Goal: Task Accomplishment & Management: Manage account settings

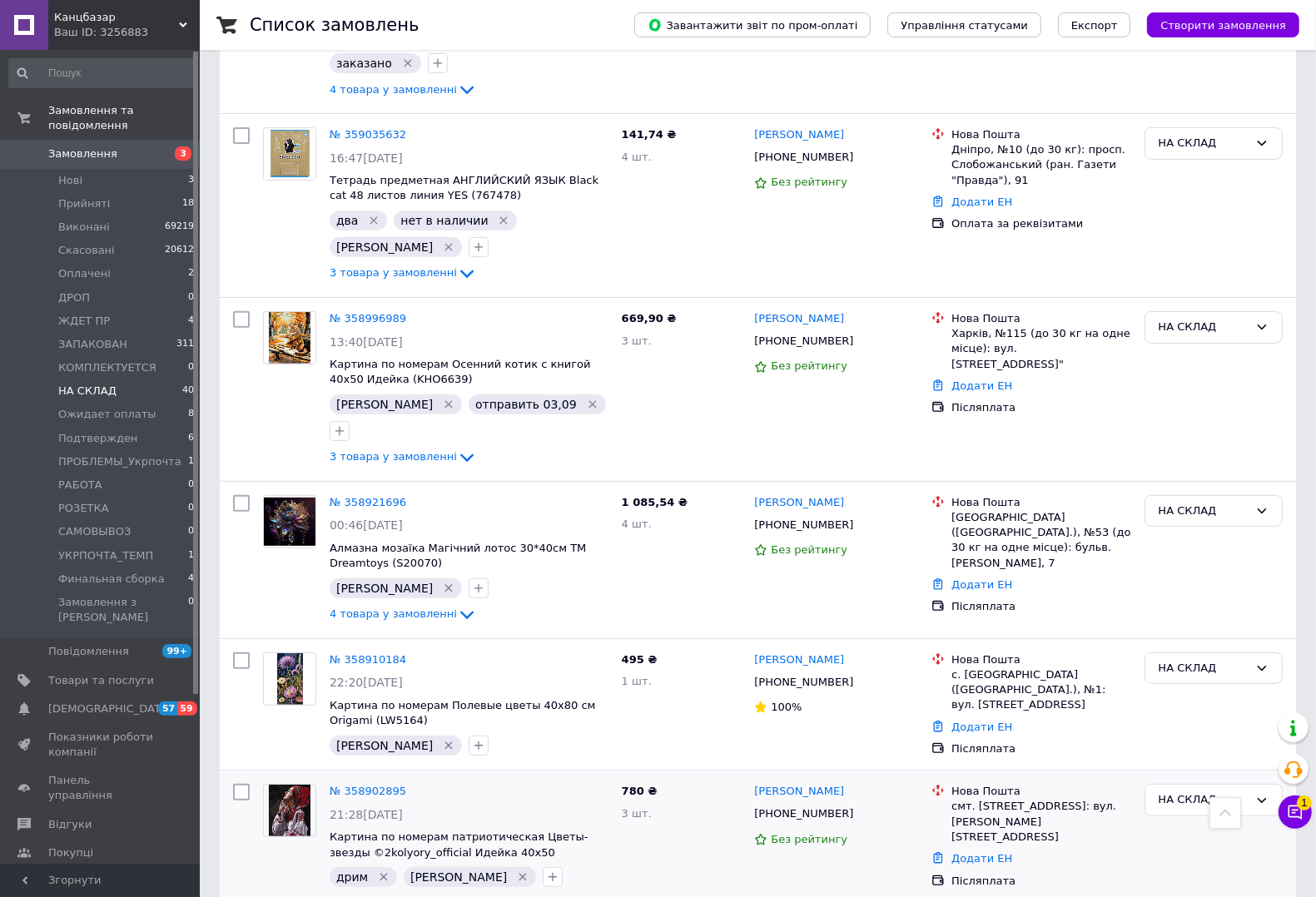
scroll to position [5638, 0]
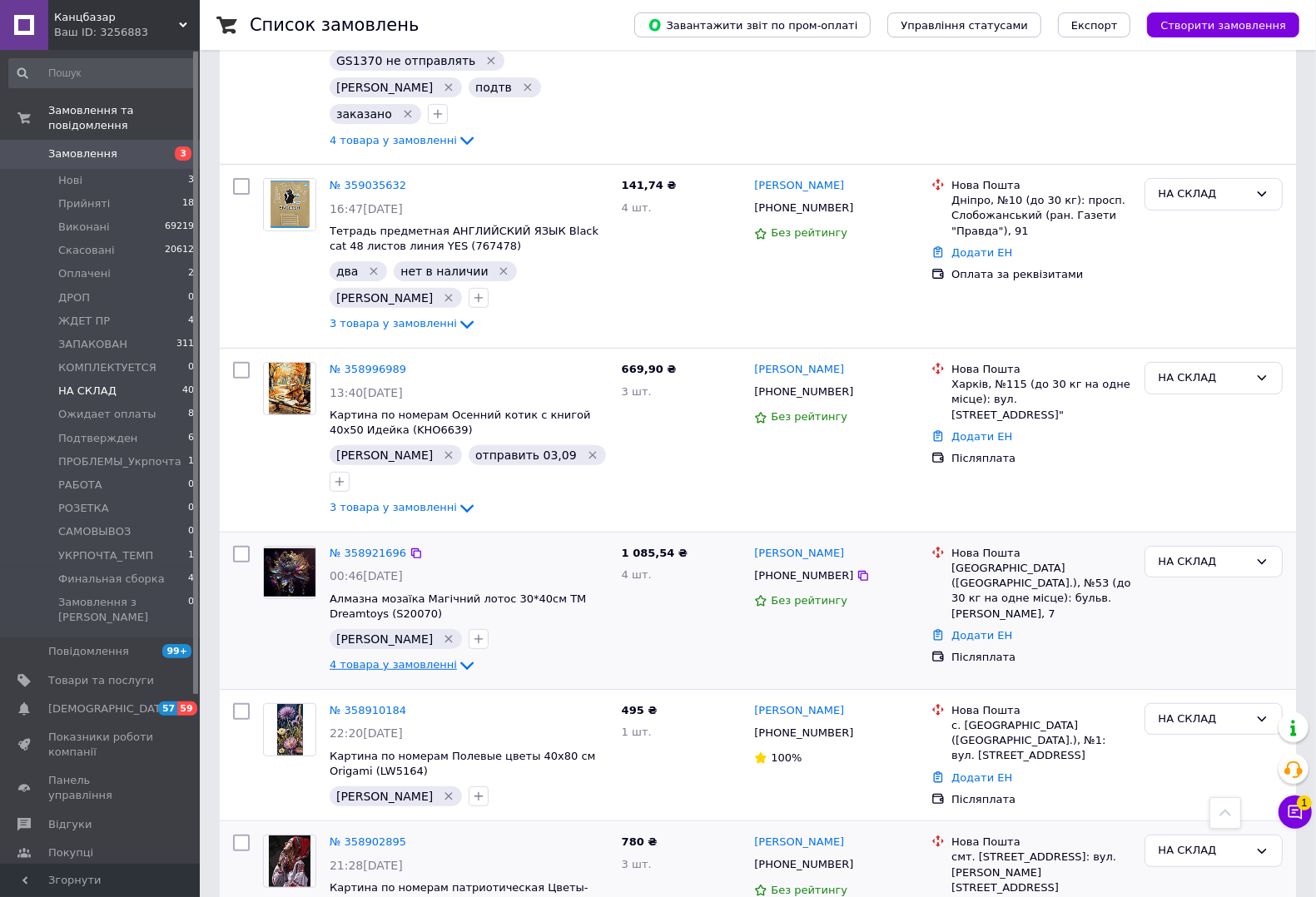
click at [417, 658] on span "4 товара у замовленні" at bounding box center [393, 664] width 127 height 13
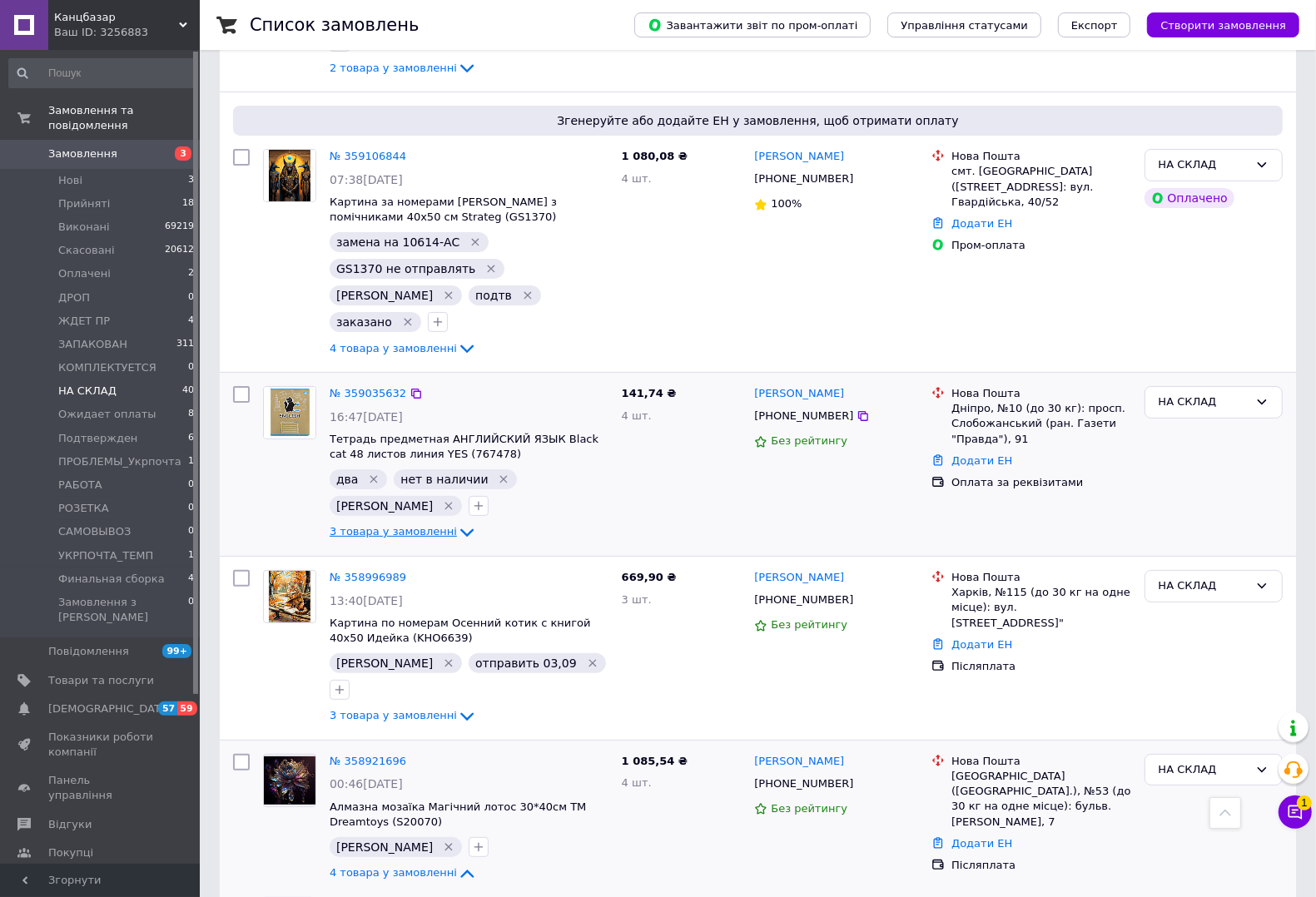
scroll to position [5221, 0]
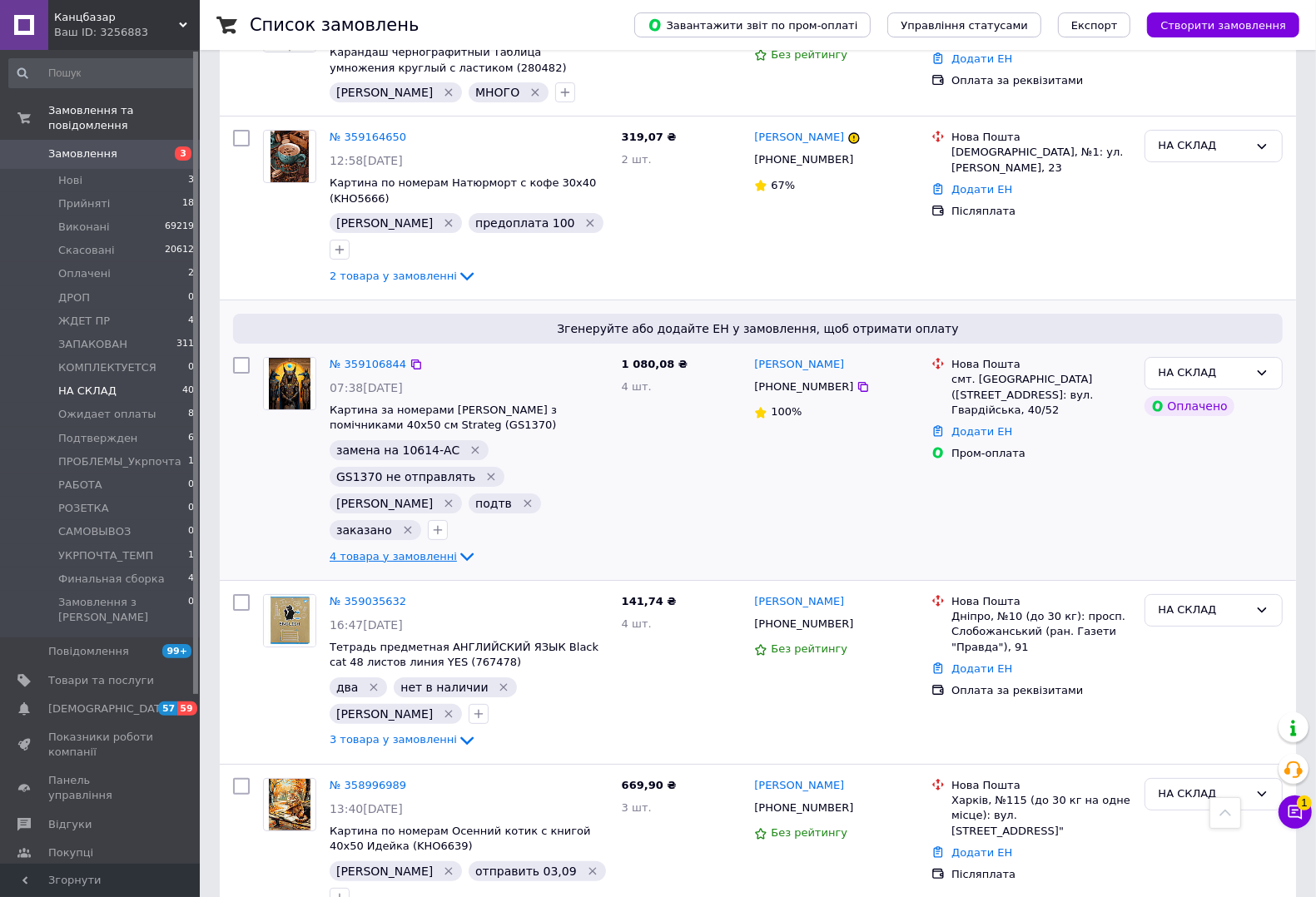
click at [364, 550] on span "4 товара у замовленні" at bounding box center [393, 556] width 127 height 13
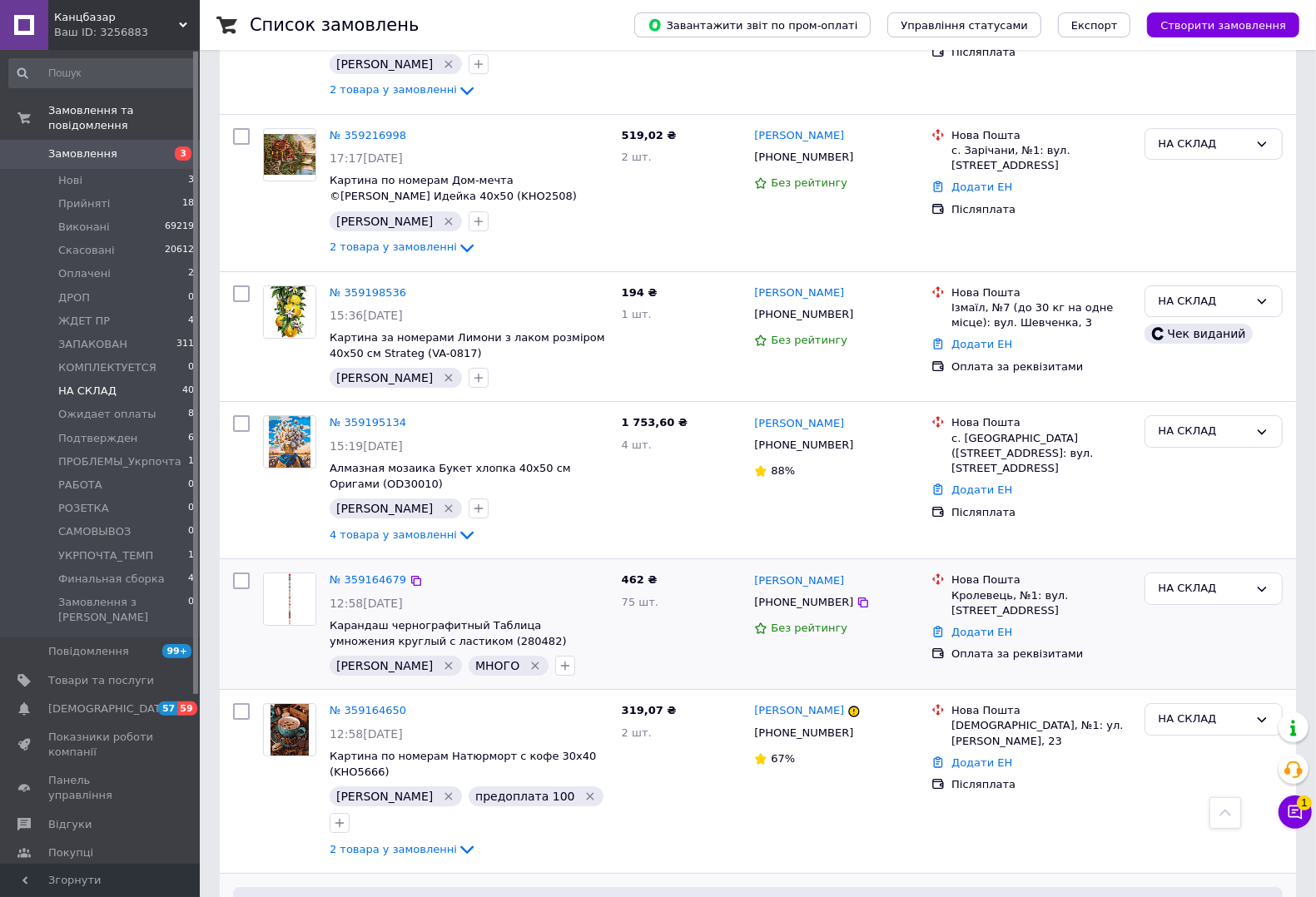
scroll to position [4597, 0]
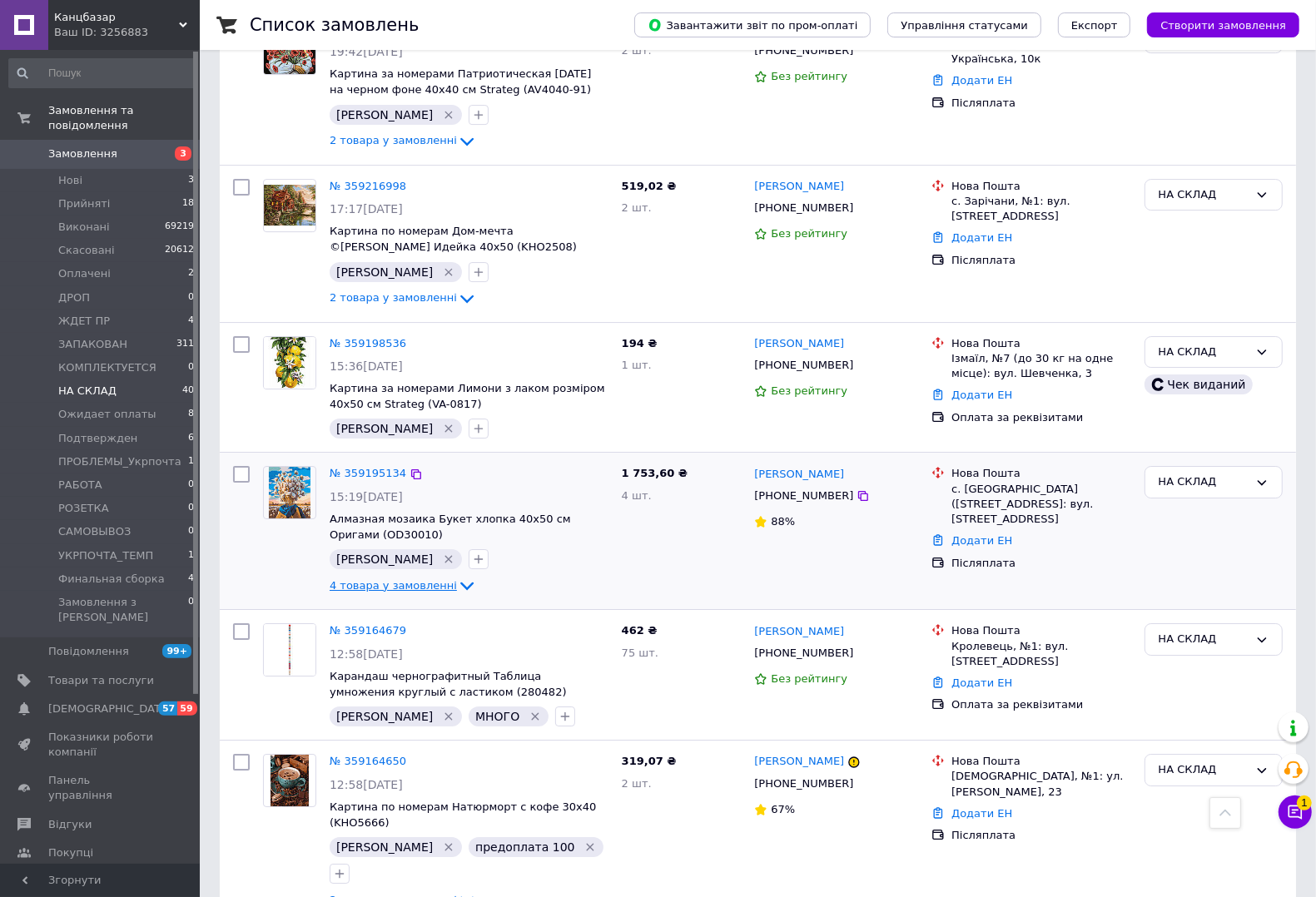
click at [402, 579] on span "4 товара у замовленні" at bounding box center [393, 585] width 127 height 13
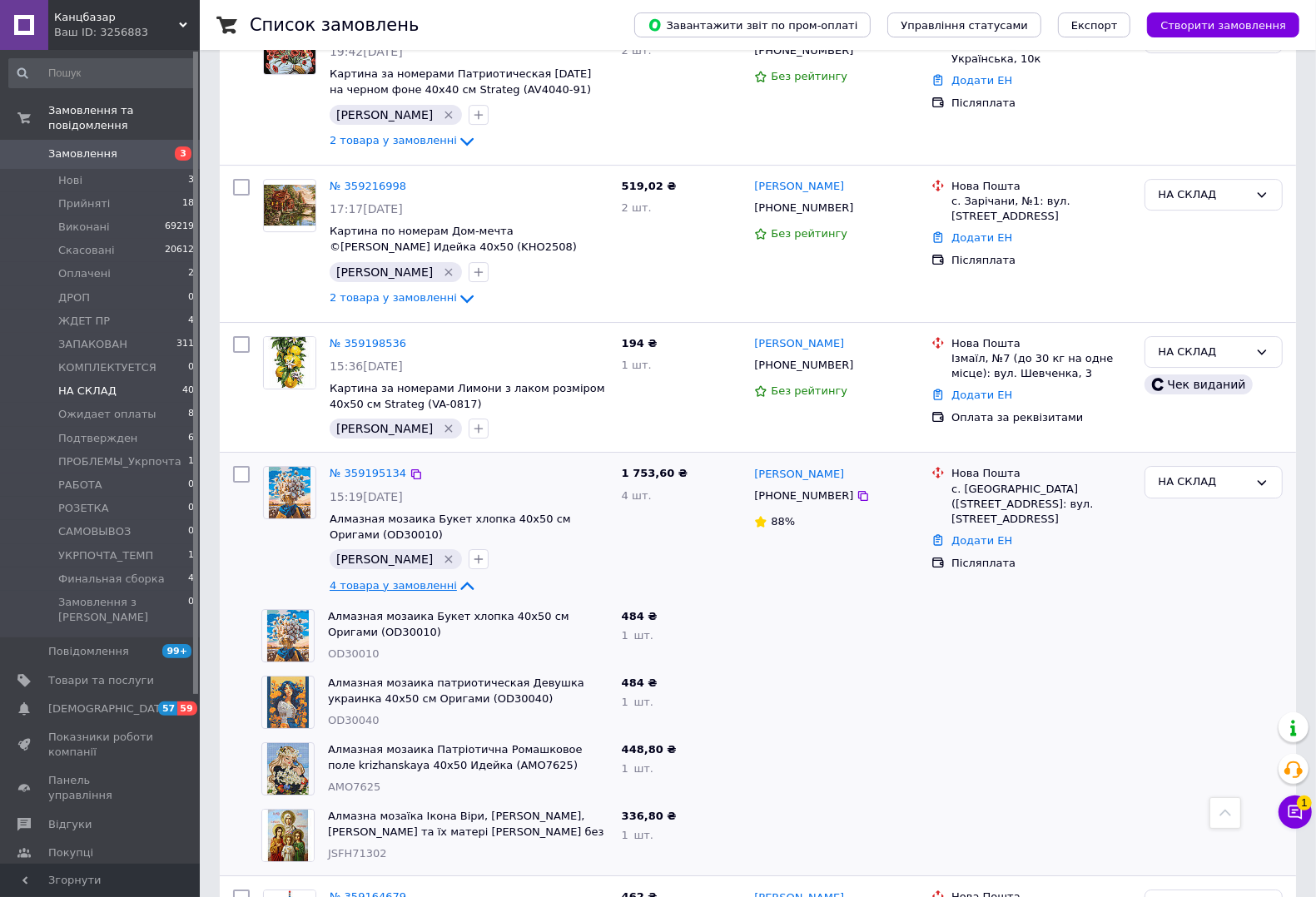
scroll to position [4390, 0]
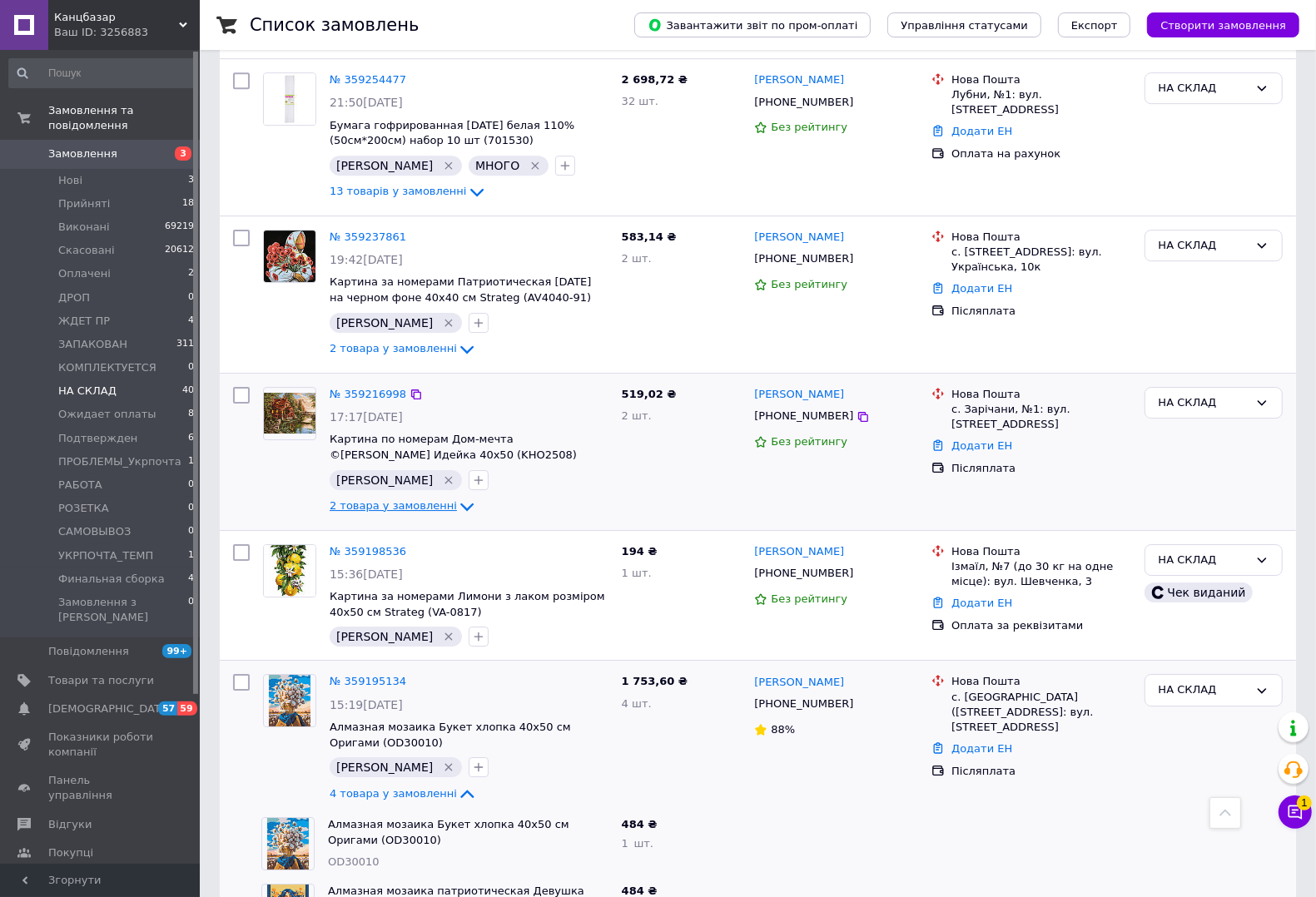
click at [401, 500] on span "2 товара у замовленні" at bounding box center [393, 505] width 127 height 13
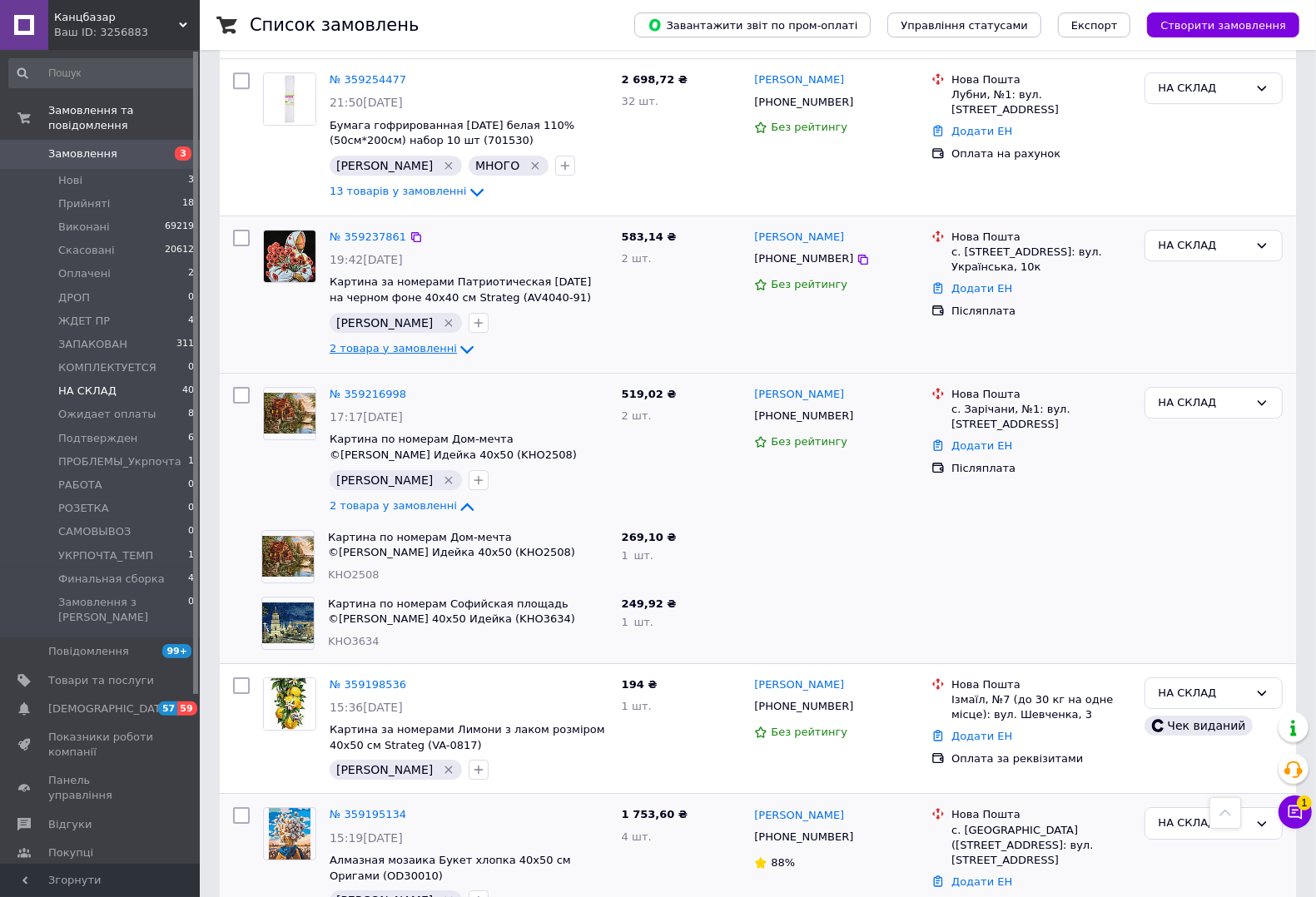
click at [350, 342] on link "2 товара у замовленні" at bounding box center [403, 348] width 148 height 13
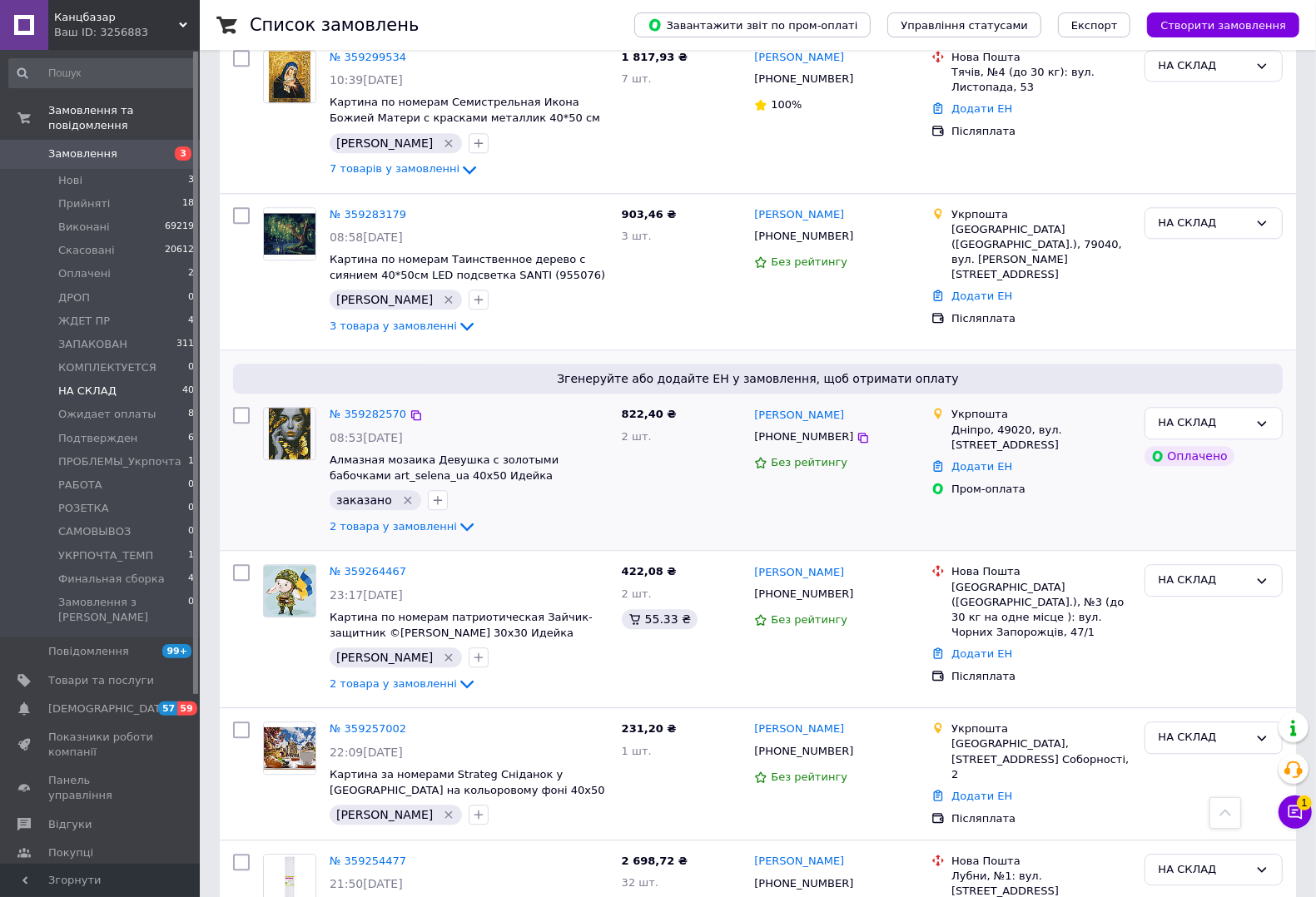
scroll to position [3557, 0]
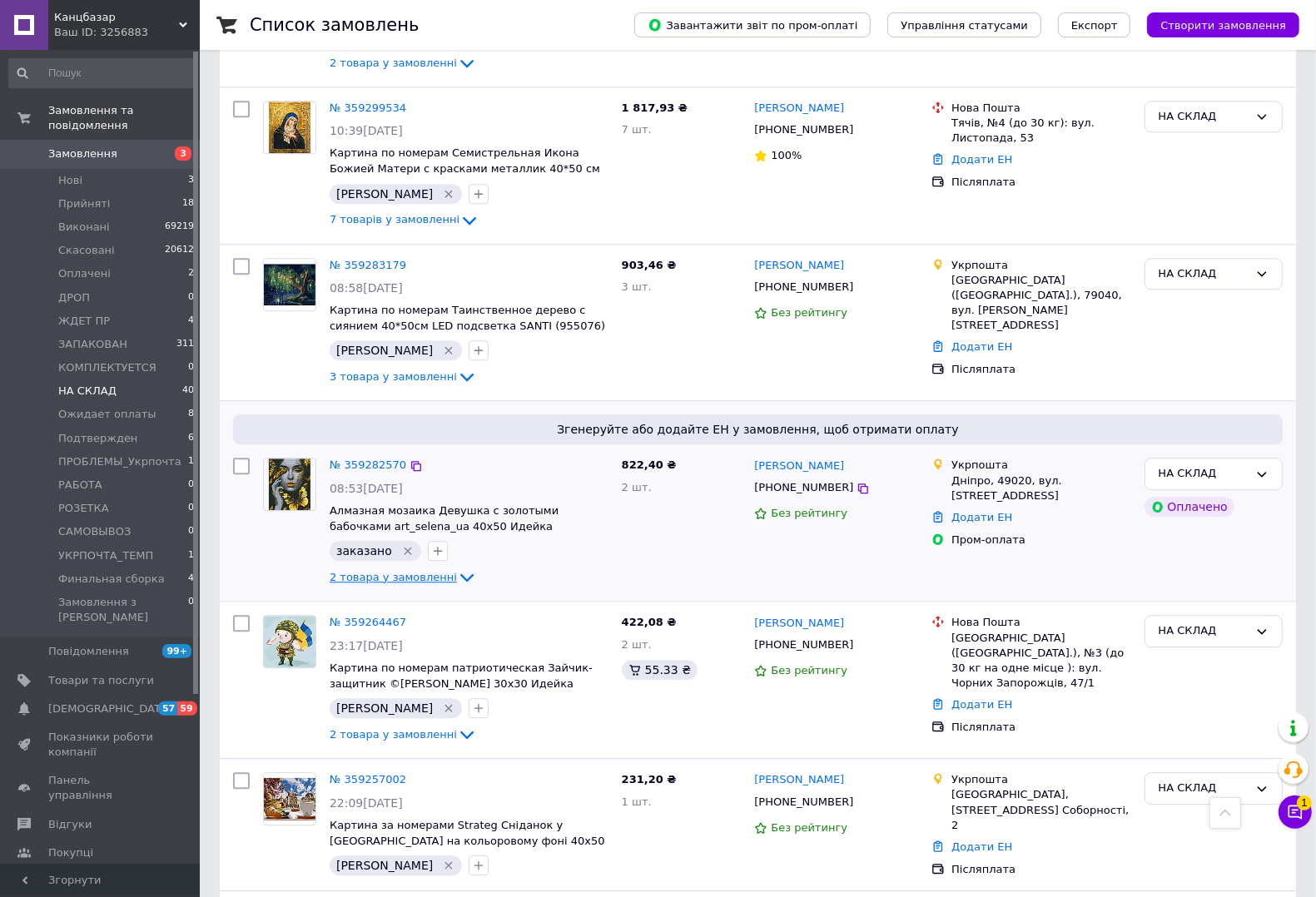
click at [380, 571] on span "2 товара у замовленні" at bounding box center [393, 577] width 127 height 13
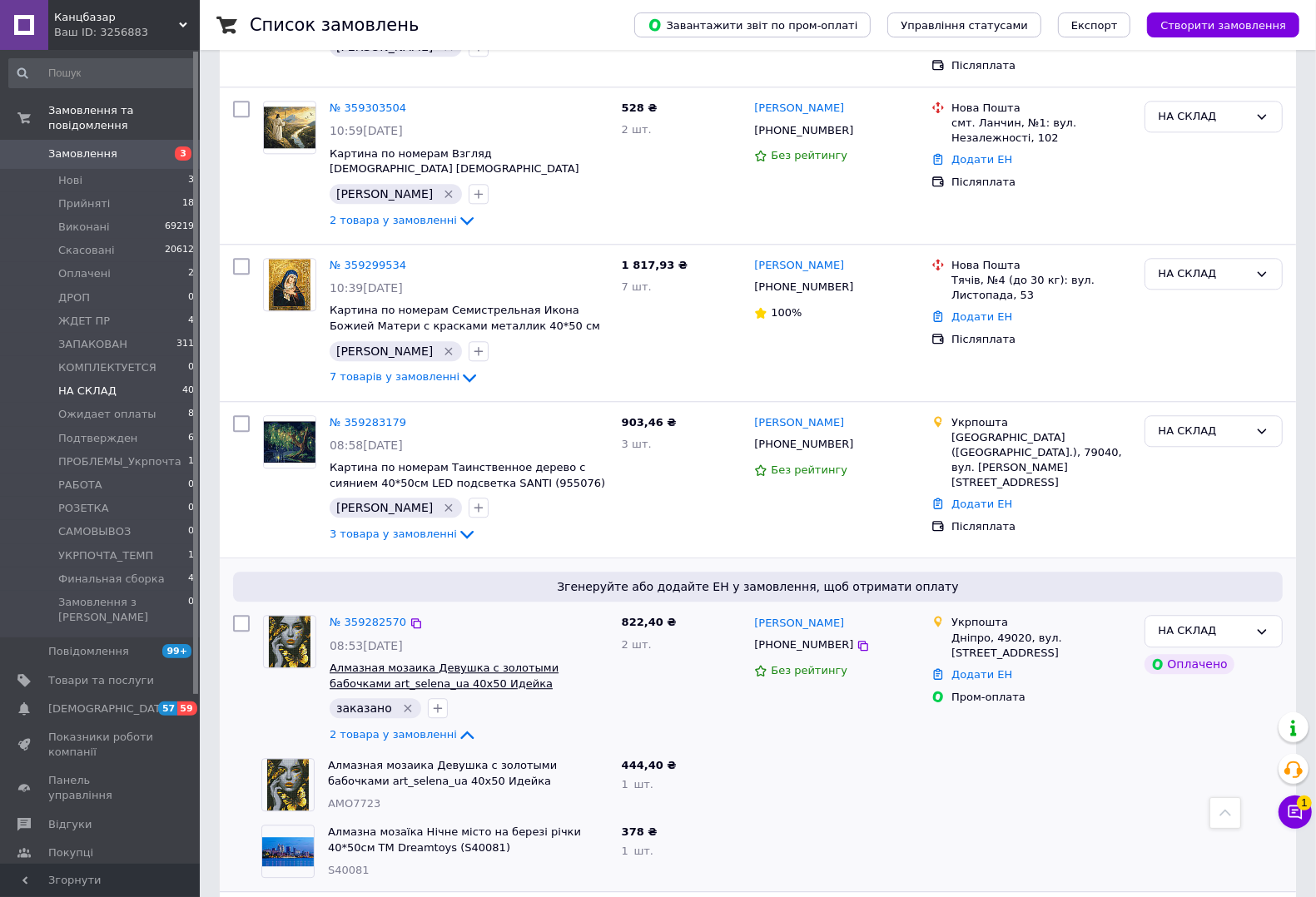
scroll to position [3350, 0]
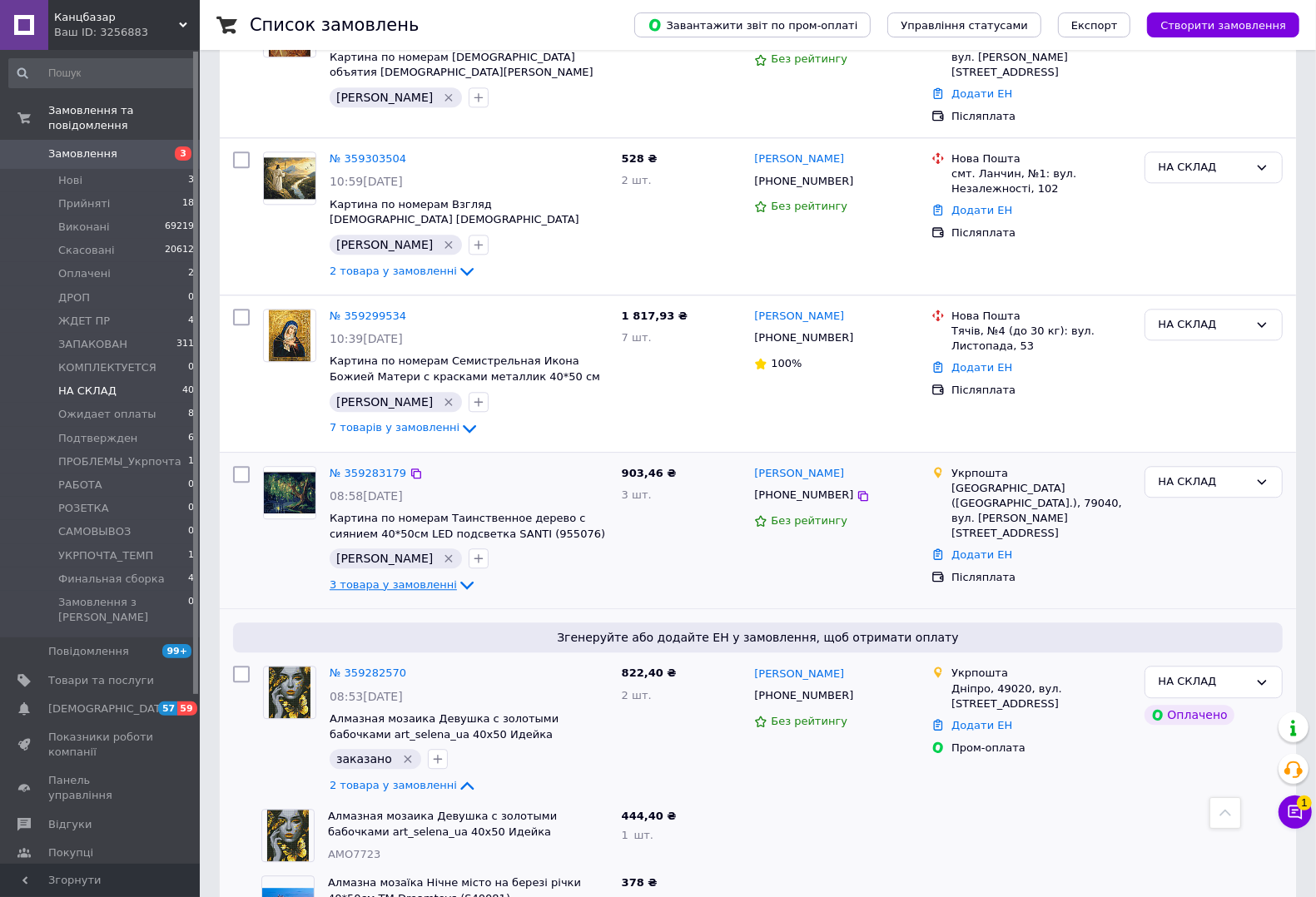
click at [421, 578] on span "3 товара у замовленні" at bounding box center [393, 584] width 127 height 13
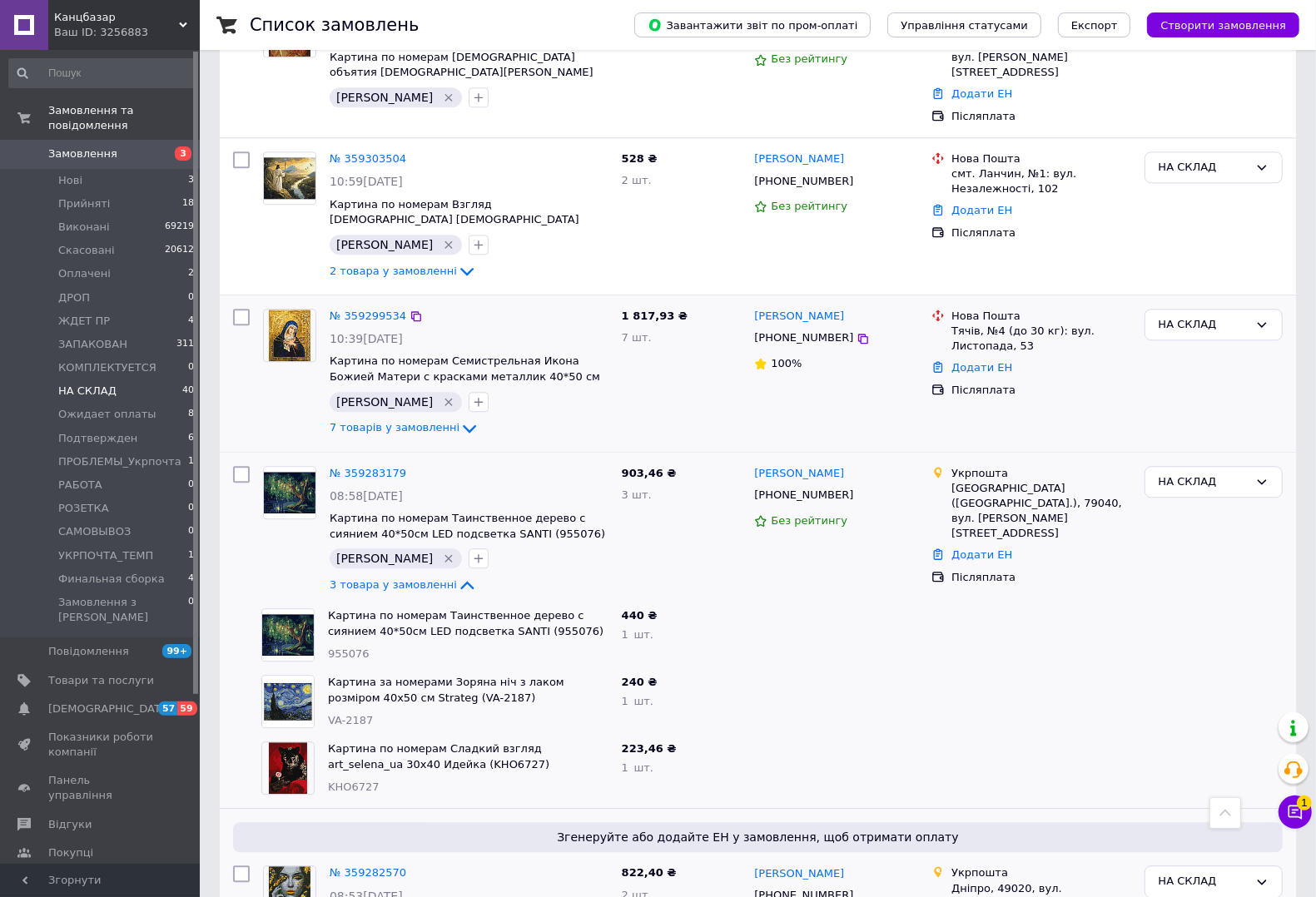
click at [406, 302] on div "№ 359299534 10:39[DATE] Картина по номерам Семистрельная Икона Божией Матери с …" at bounding box center [469, 374] width 293 height 143
click at [407, 421] on span "7 товарів у замовленні" at bounding box center [394, 427] width 130 height 13
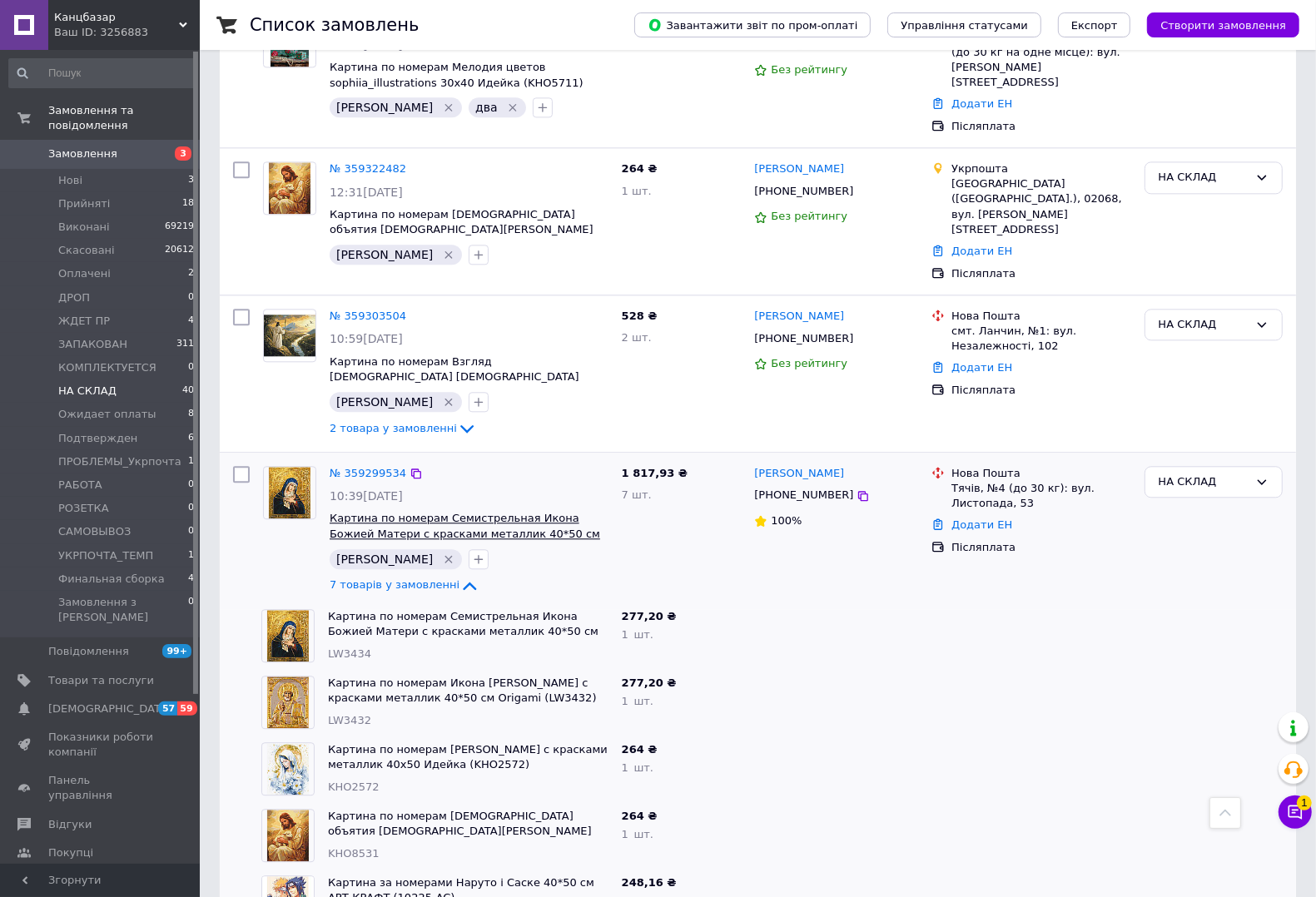
scroll to position [3142, 0]
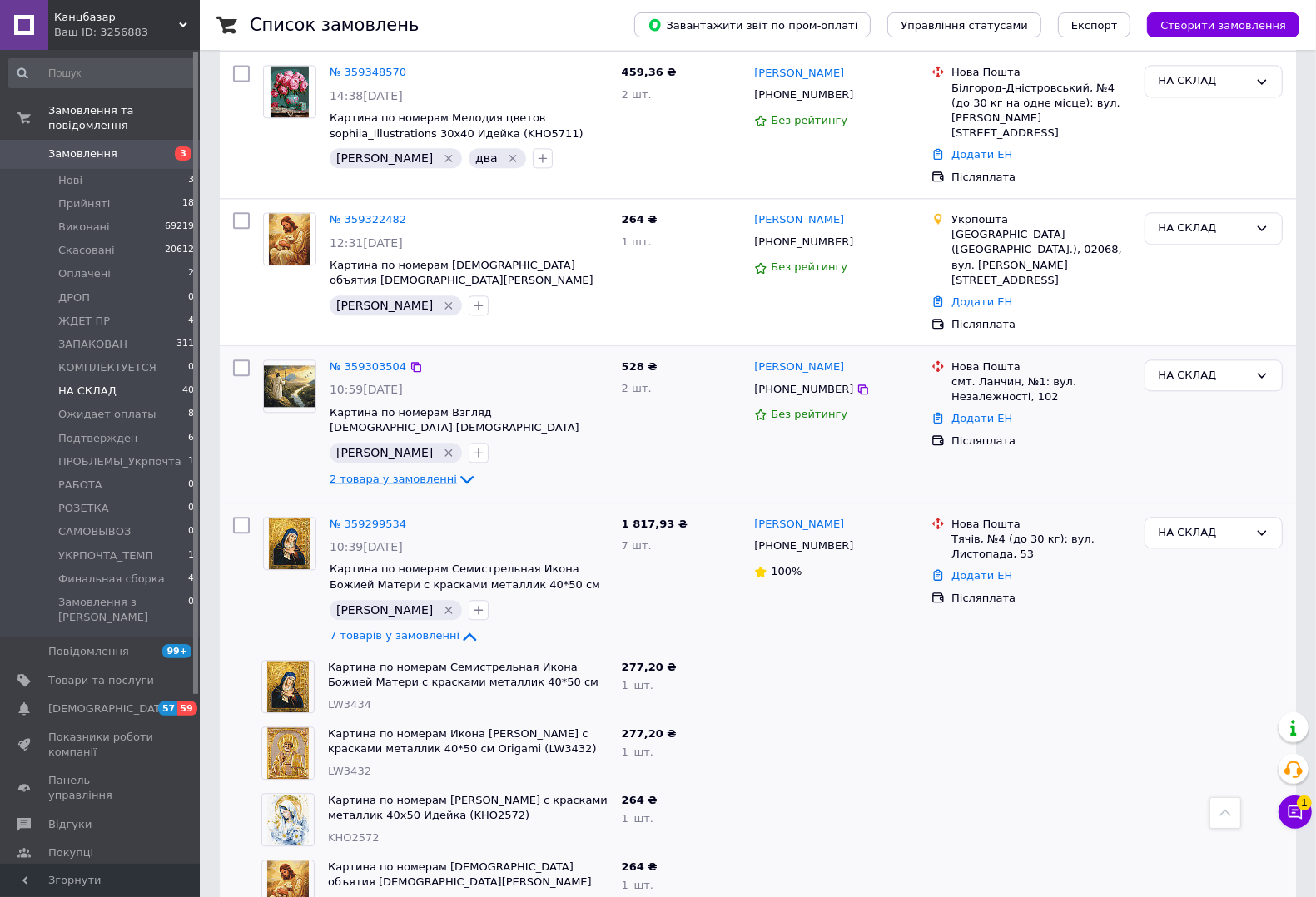
click at [408, 472] on span "2 товара у замовленні" at bounding box center [393, 478] width 127 height 13
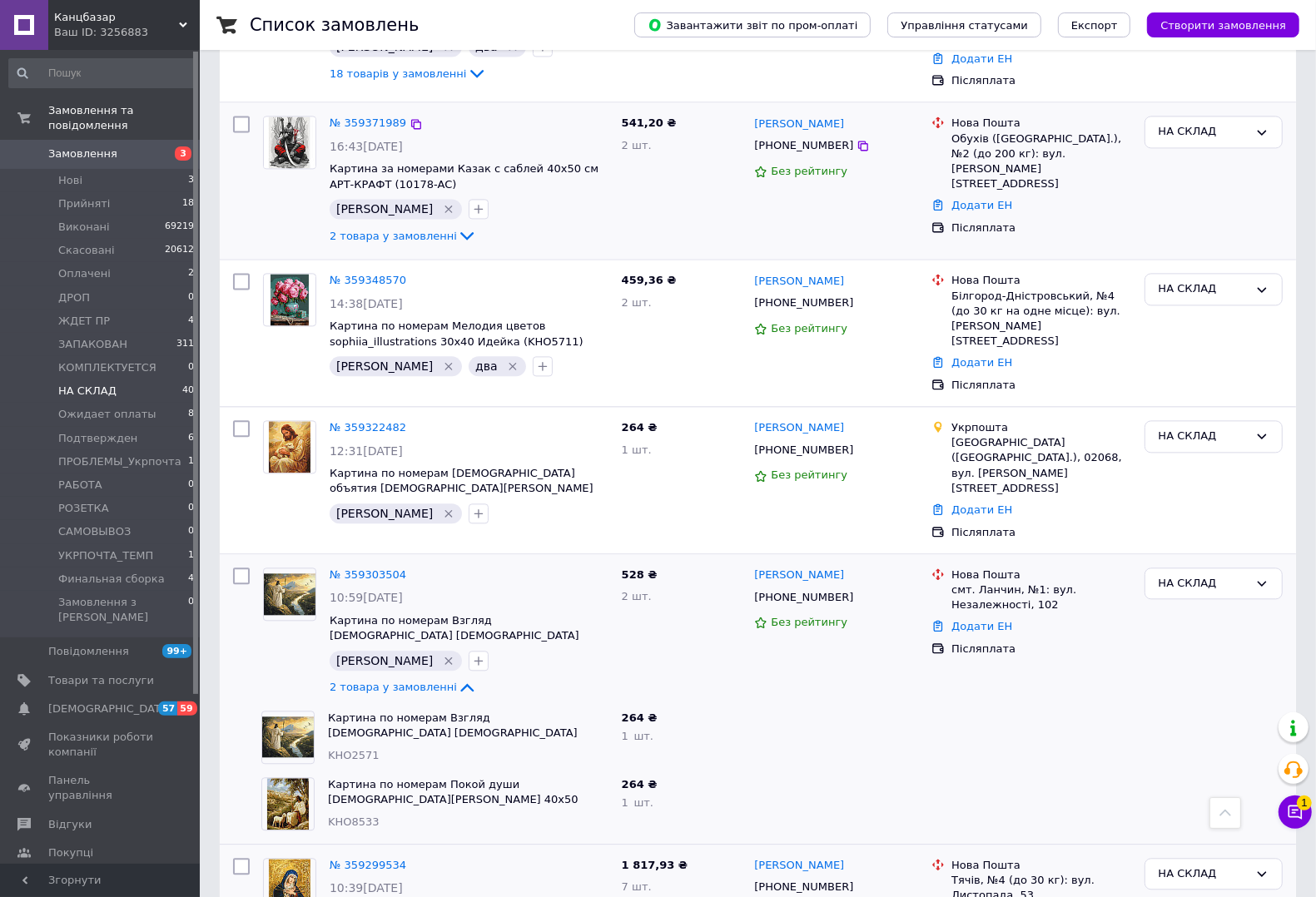
scroll to position [2726, 0]
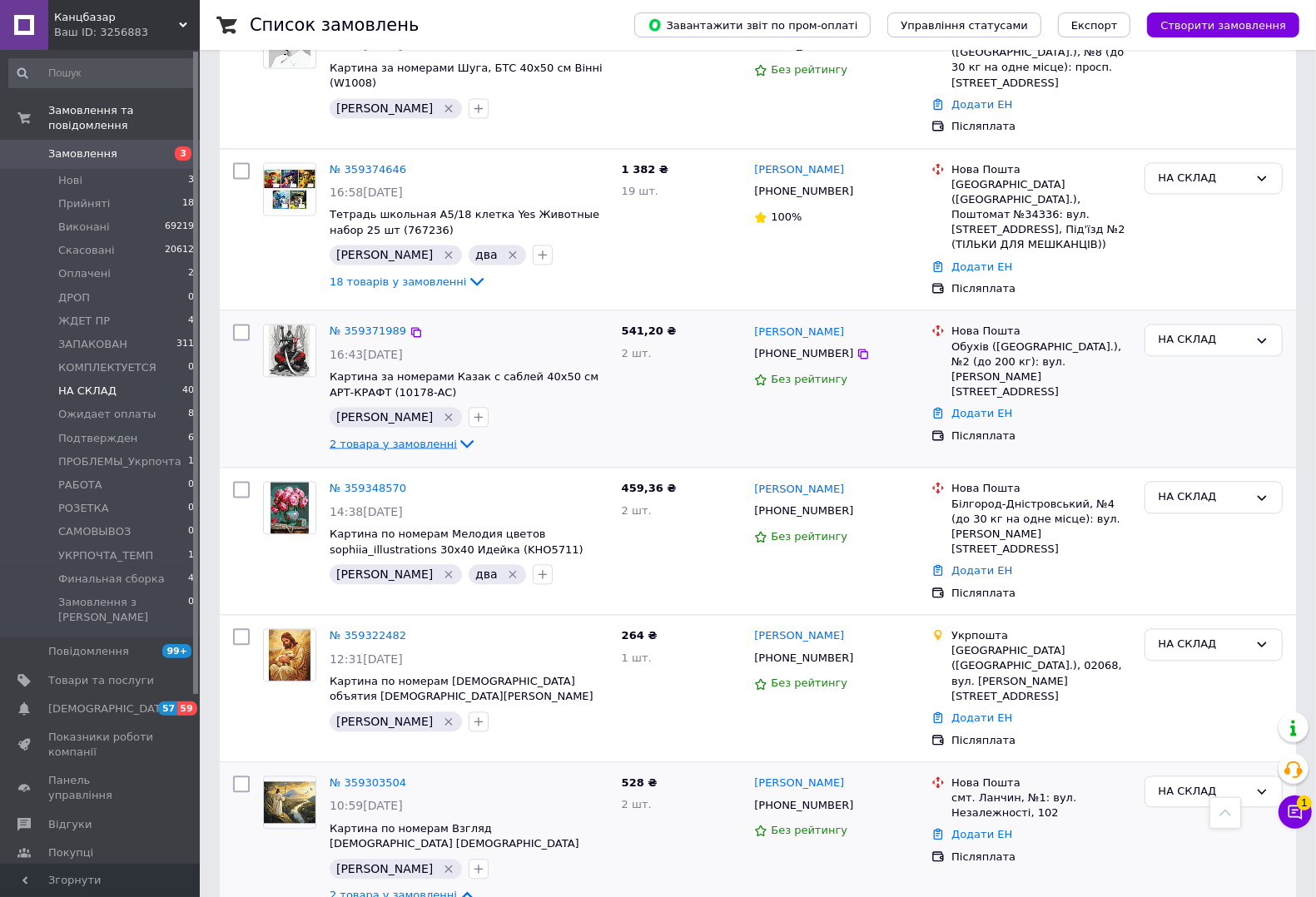
click at [358, 437] on span "2 товара у замовленні" at bounding box center [393, 443] width 127 height 13
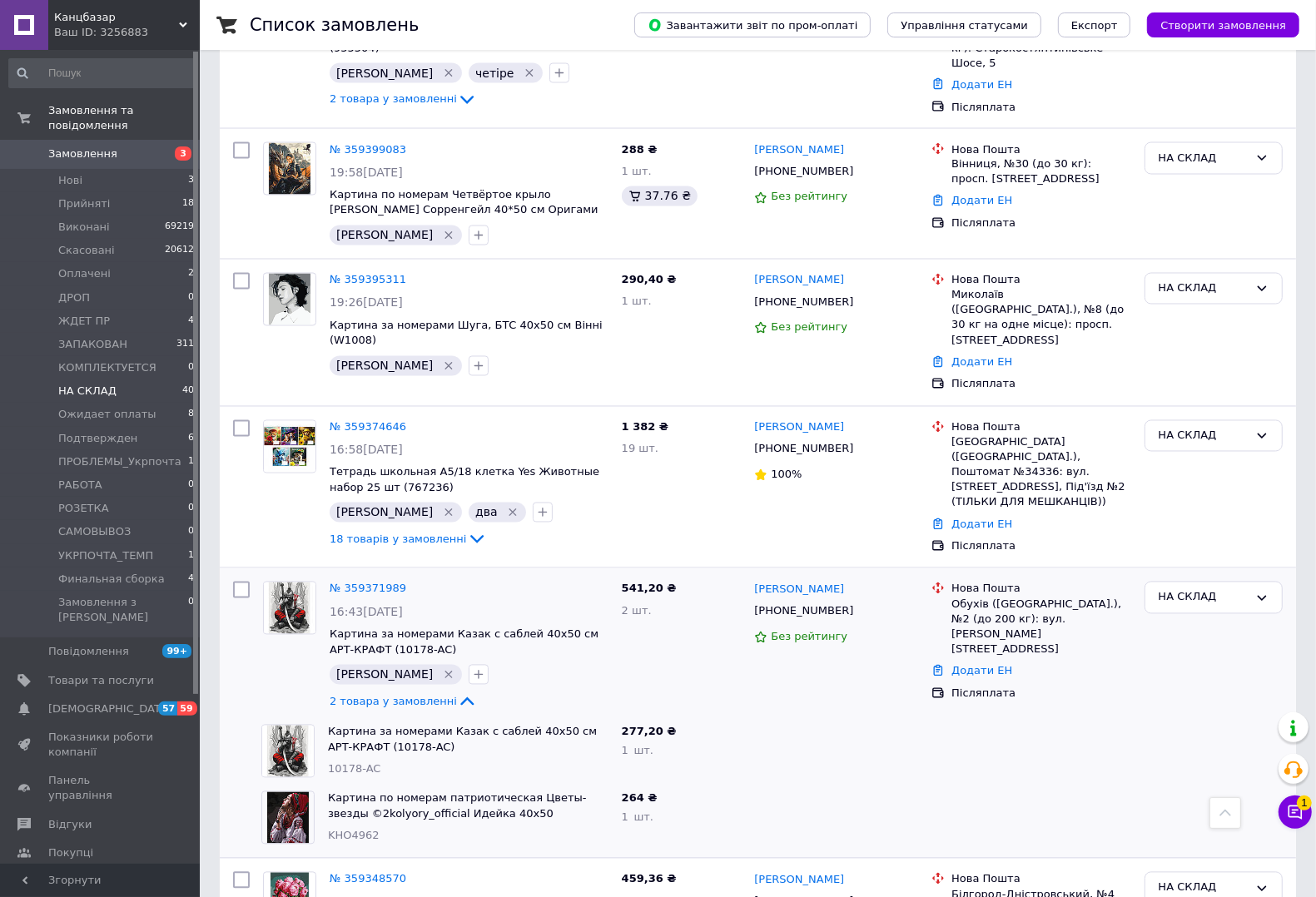
scroll to position [2310, 0]
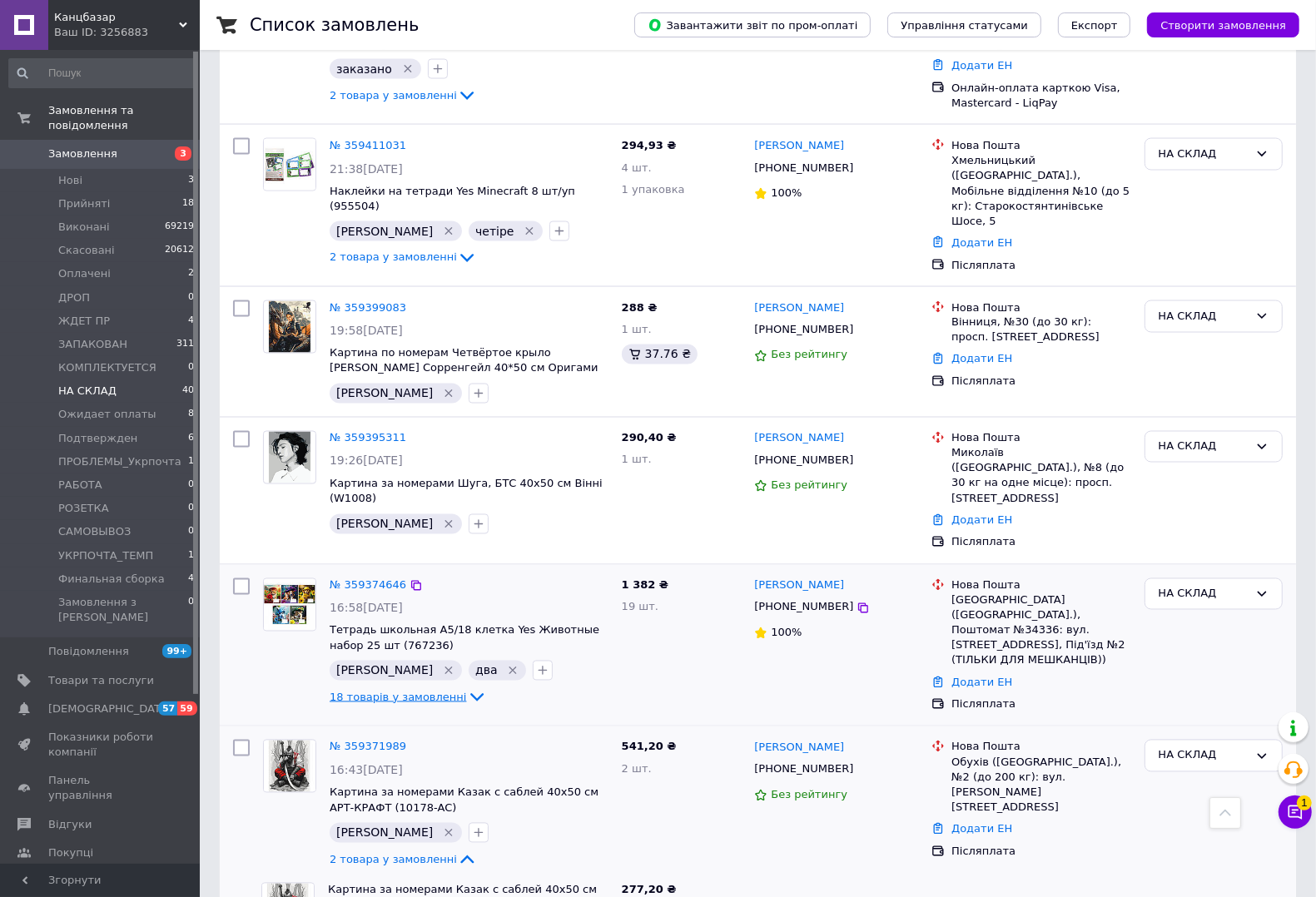
click at [397, 691] on span "18 товарів у замовленні" at bounding box center [398, 697] width 137 height 13
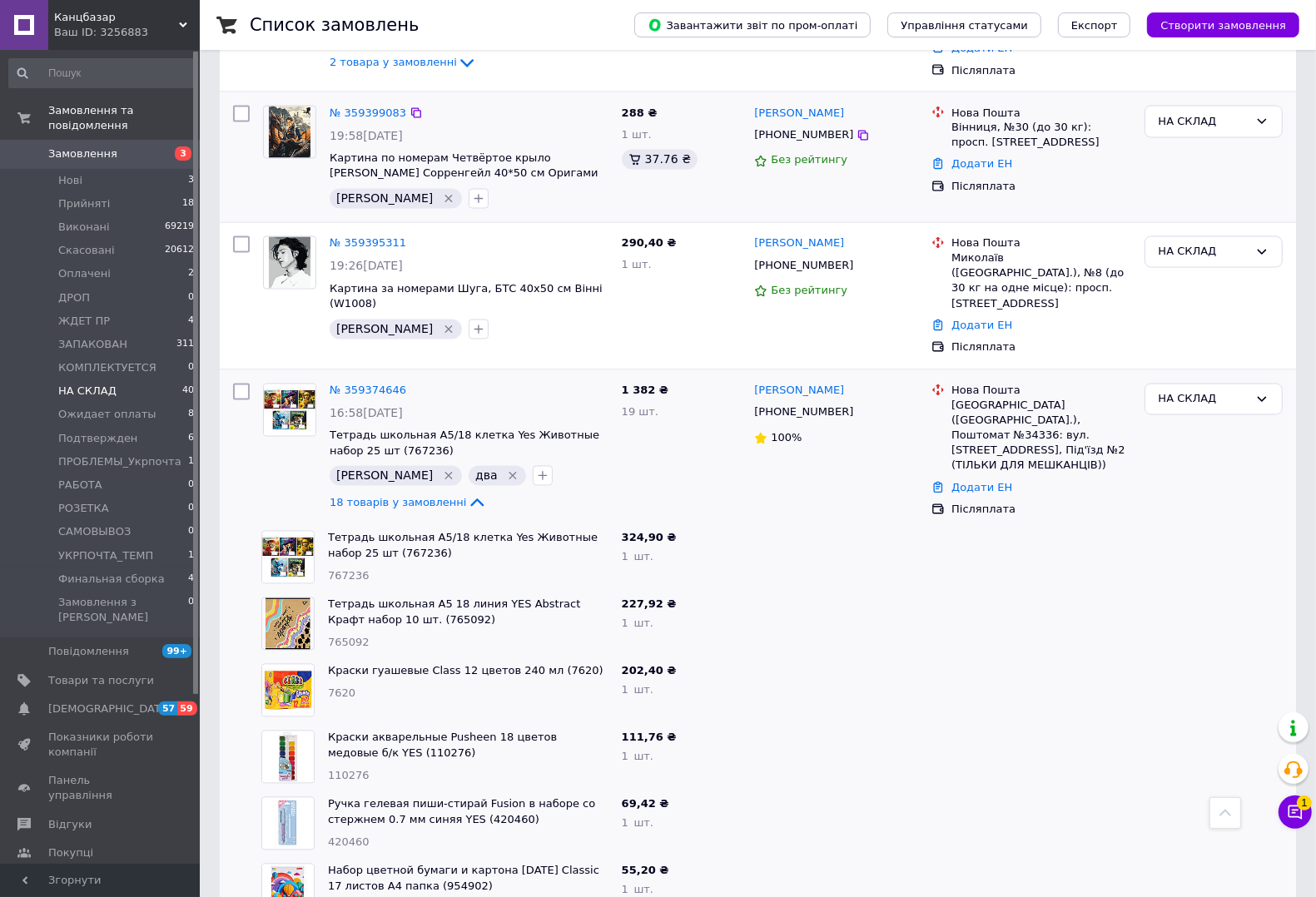
scroll to position [2102, 0]
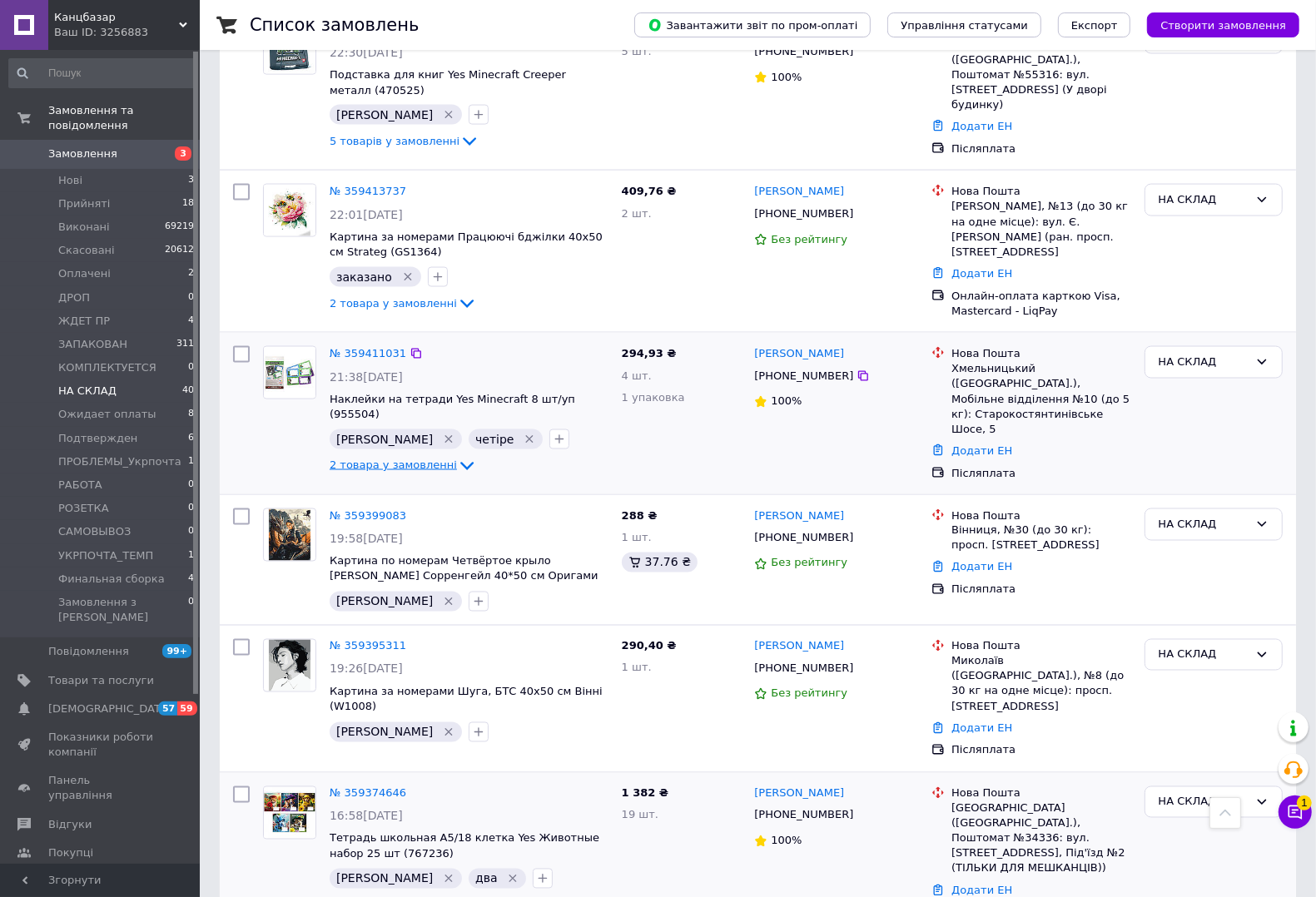
click at [411, 459] on span "2 товара у замовленні" at bounding box center [393, 465] width 127 height 13
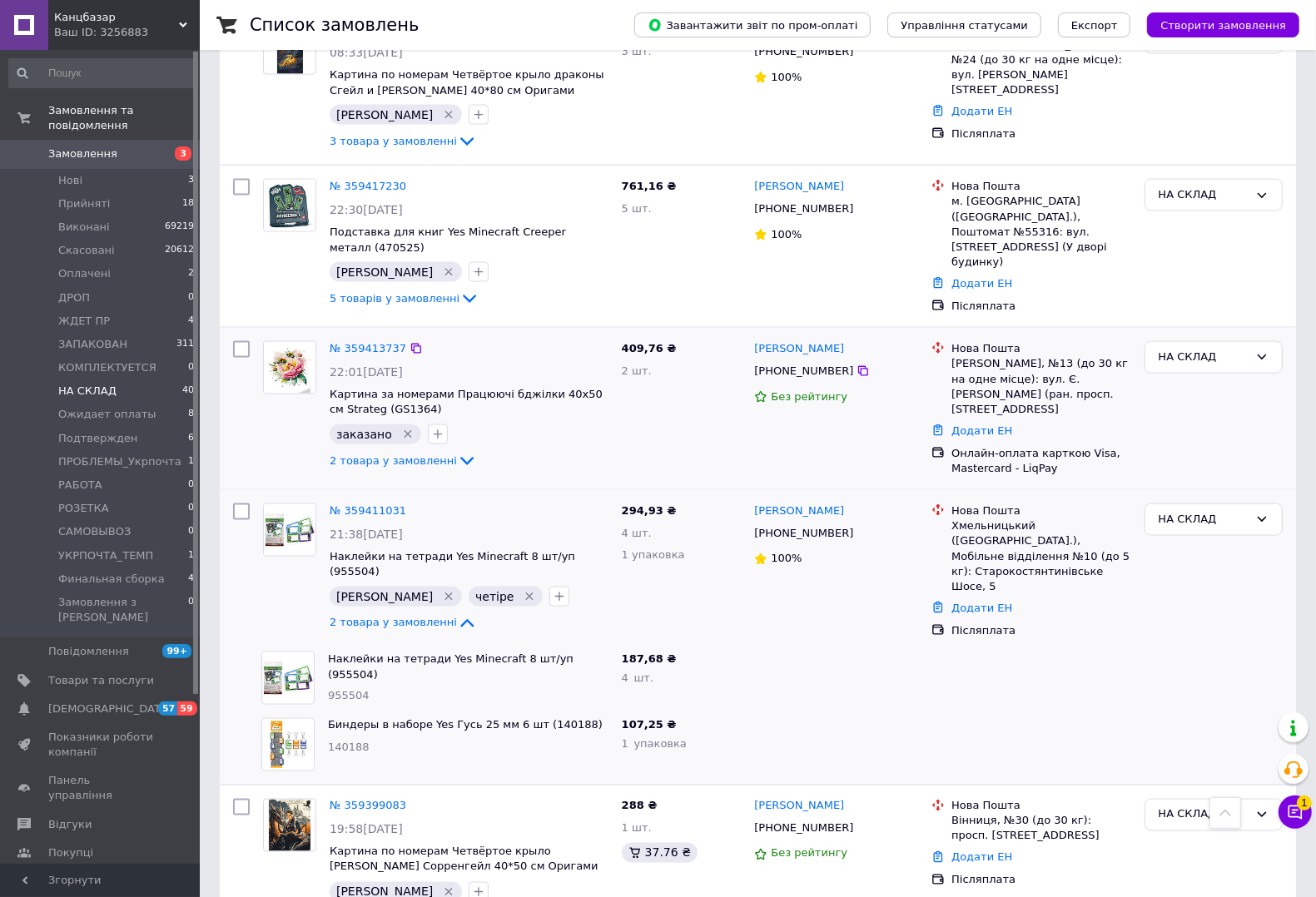
scroll to position [1894, 0]
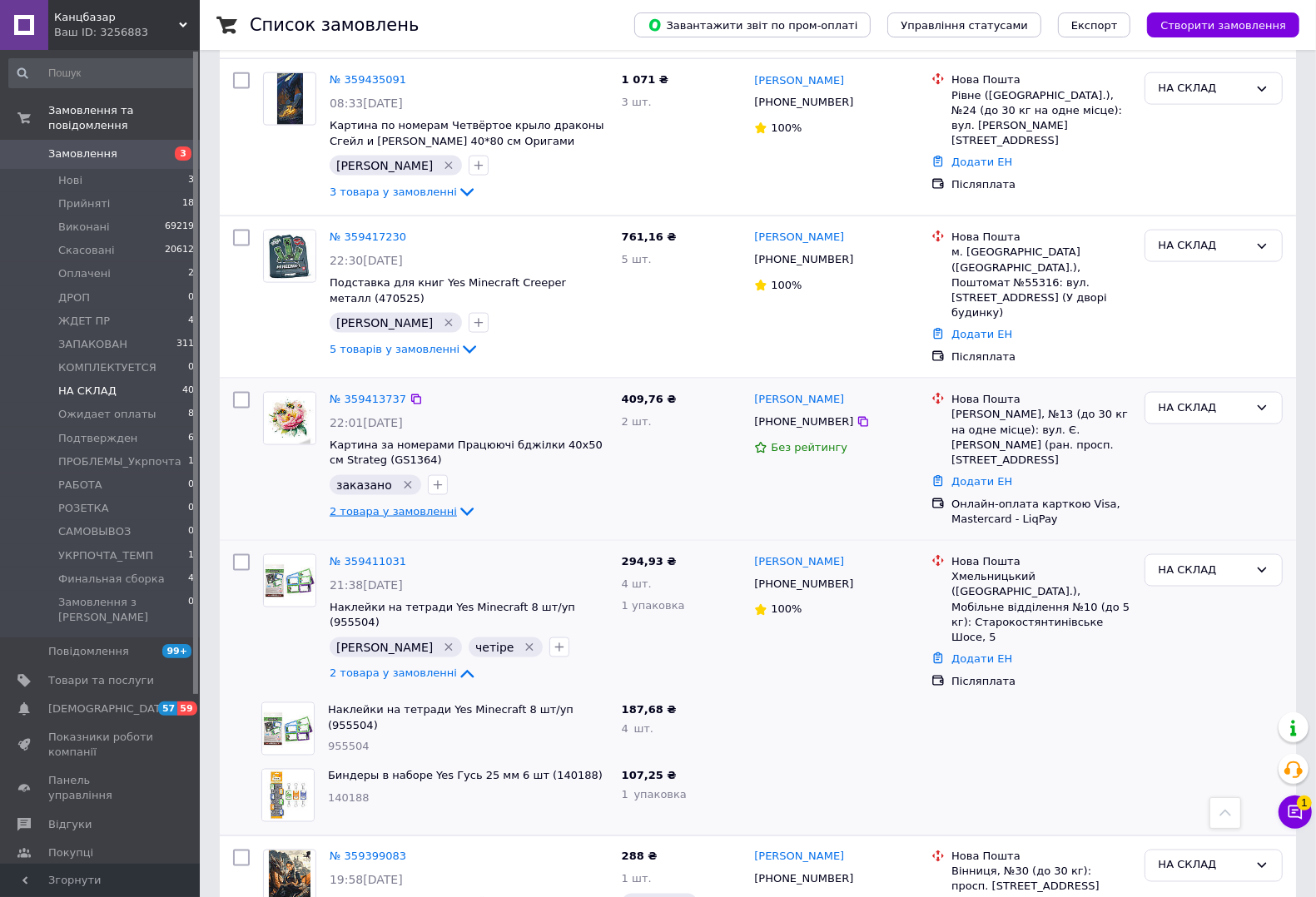
click at [390, 505] on span "2 товара у замовленні" at bounding box center [393, 510] width 127 height 13
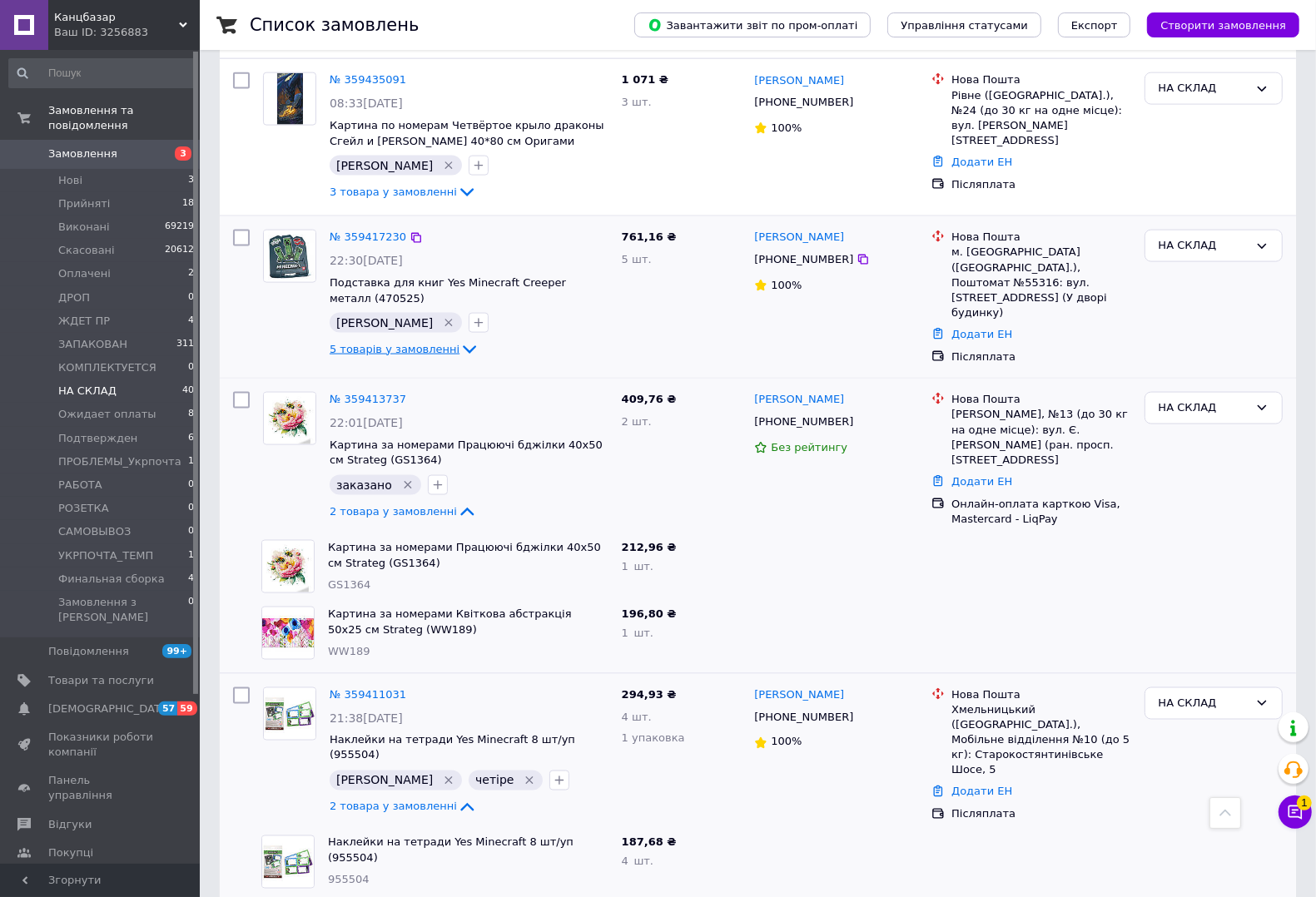
click at [459, 339] on icon at bounding box center [469, 349] width 20 height 20
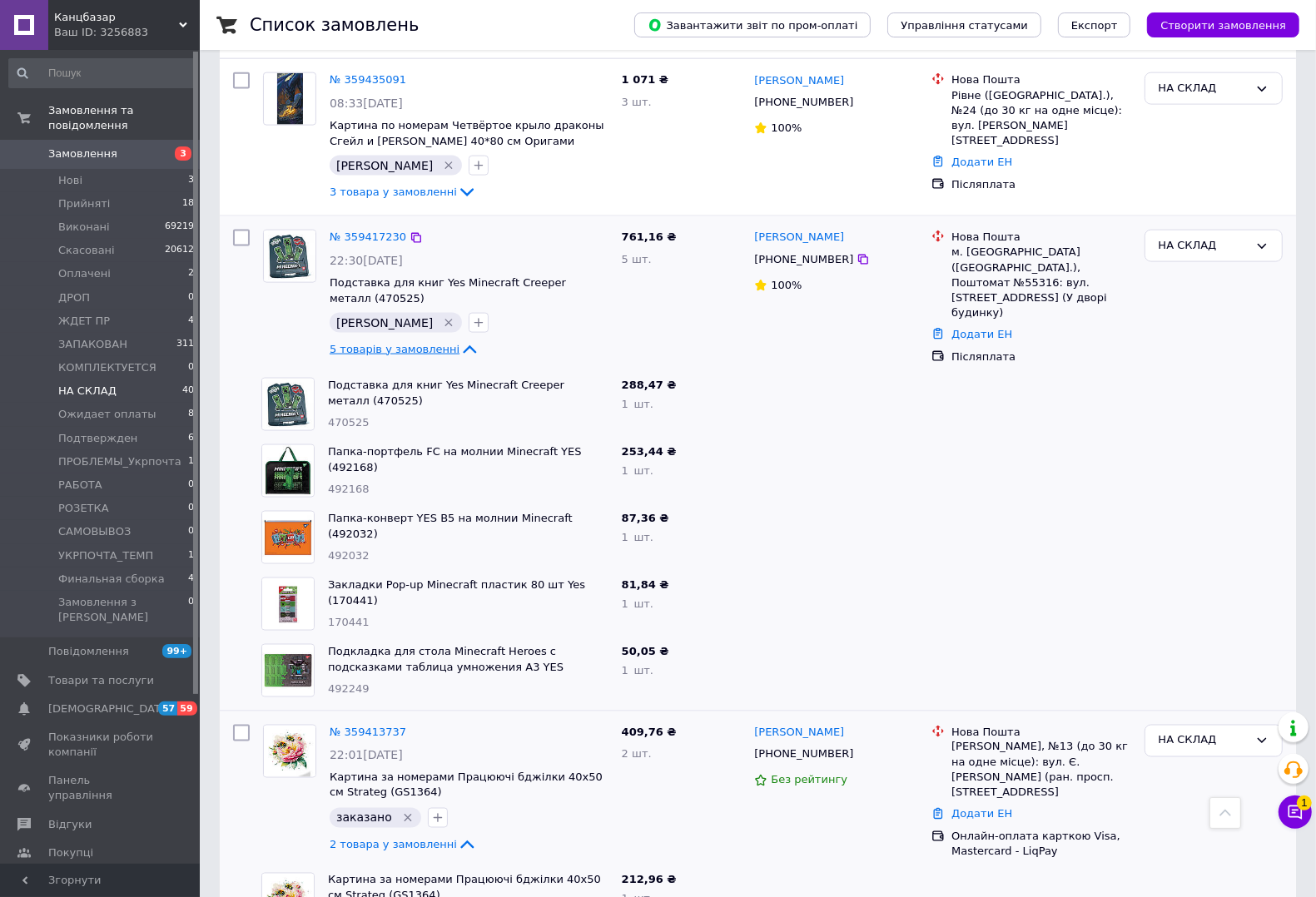
scroll to position [1686, 0]
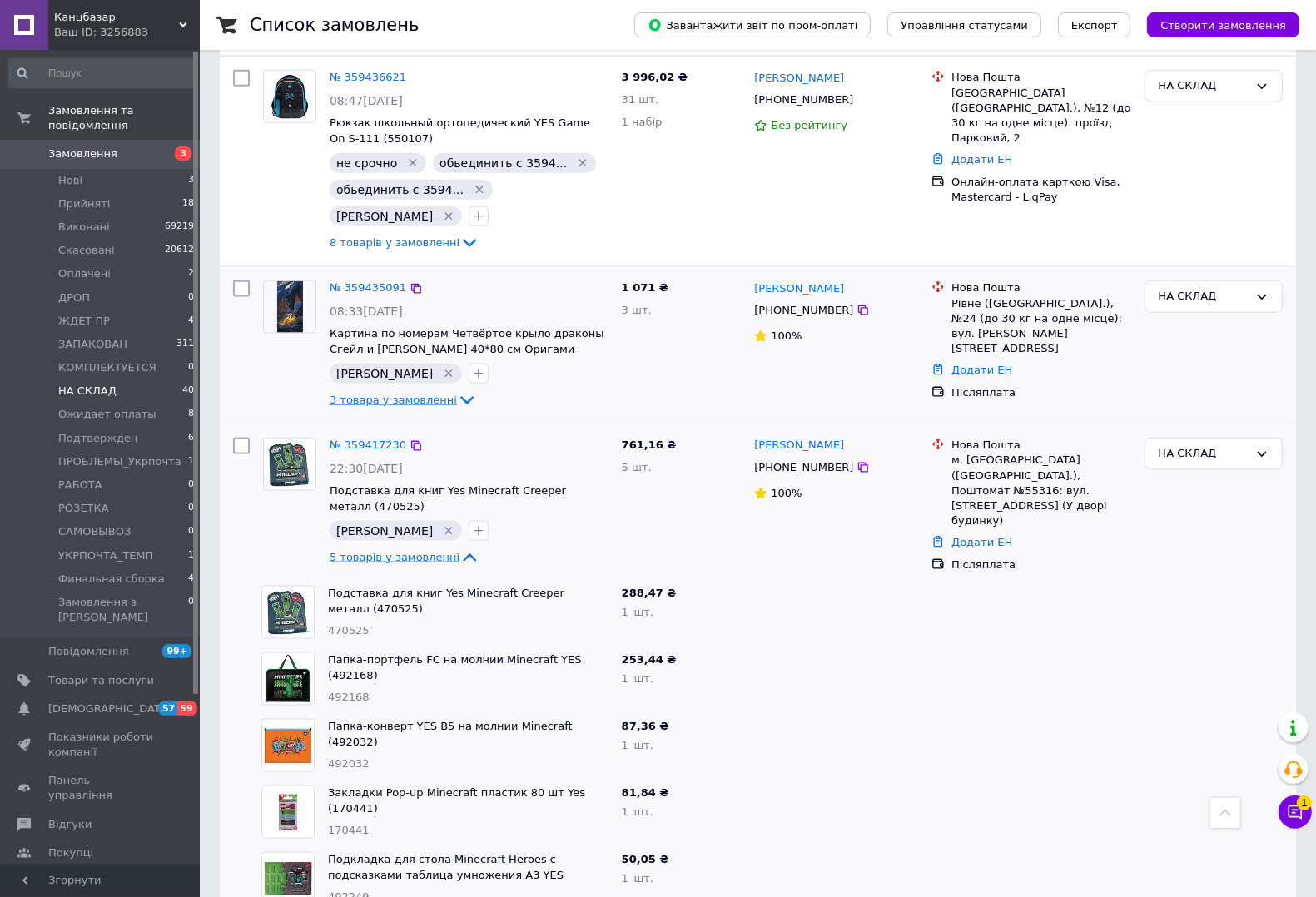
click at [429, 393] on span "3 товара у замовленні" at bounding box center [393, 399] width 127 height 13
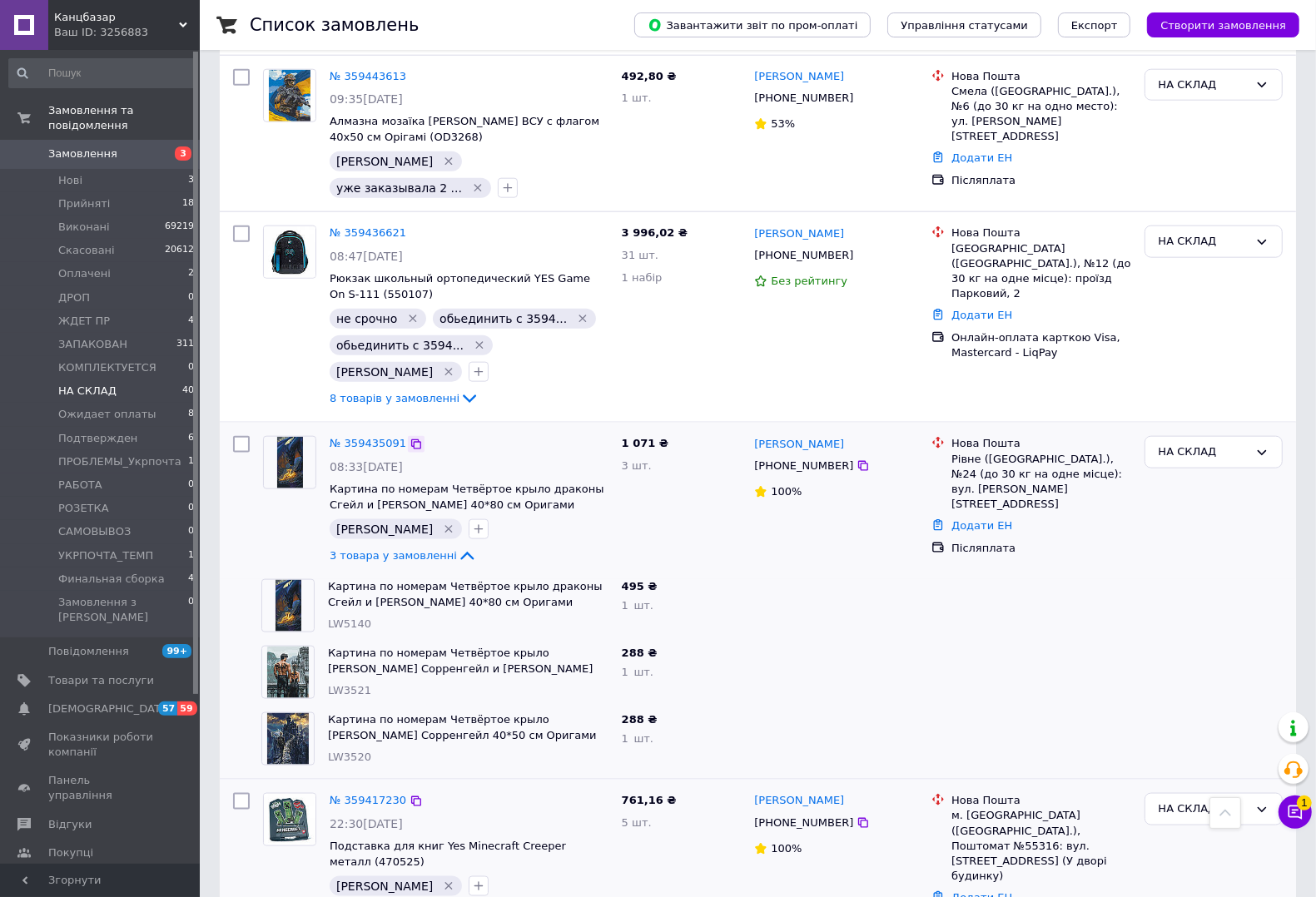
scroll to position [1478, 0]
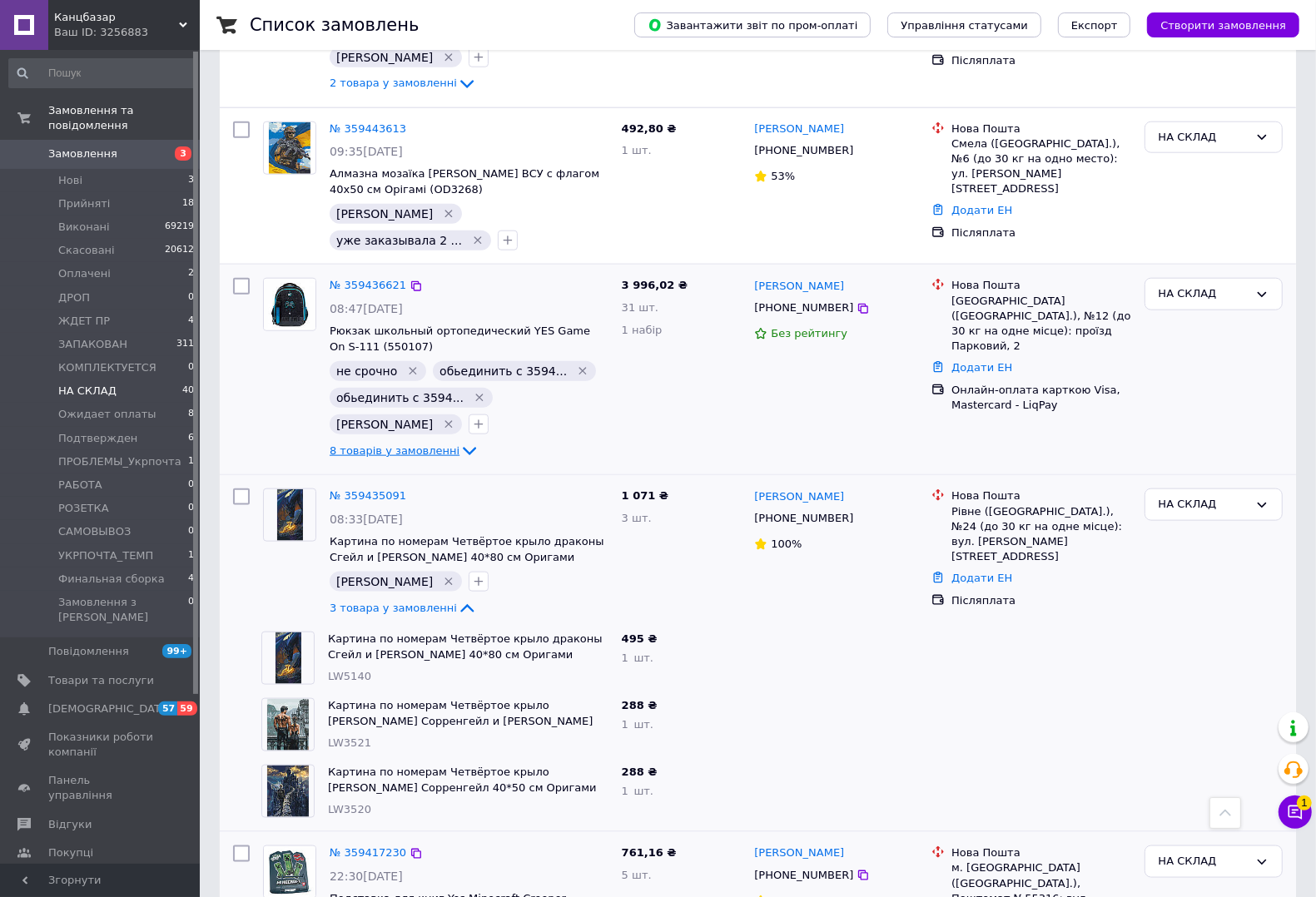
click at [409, 444] on span "8 товарів у замовленні" at bounding box center [394, 450] width 130 height 13
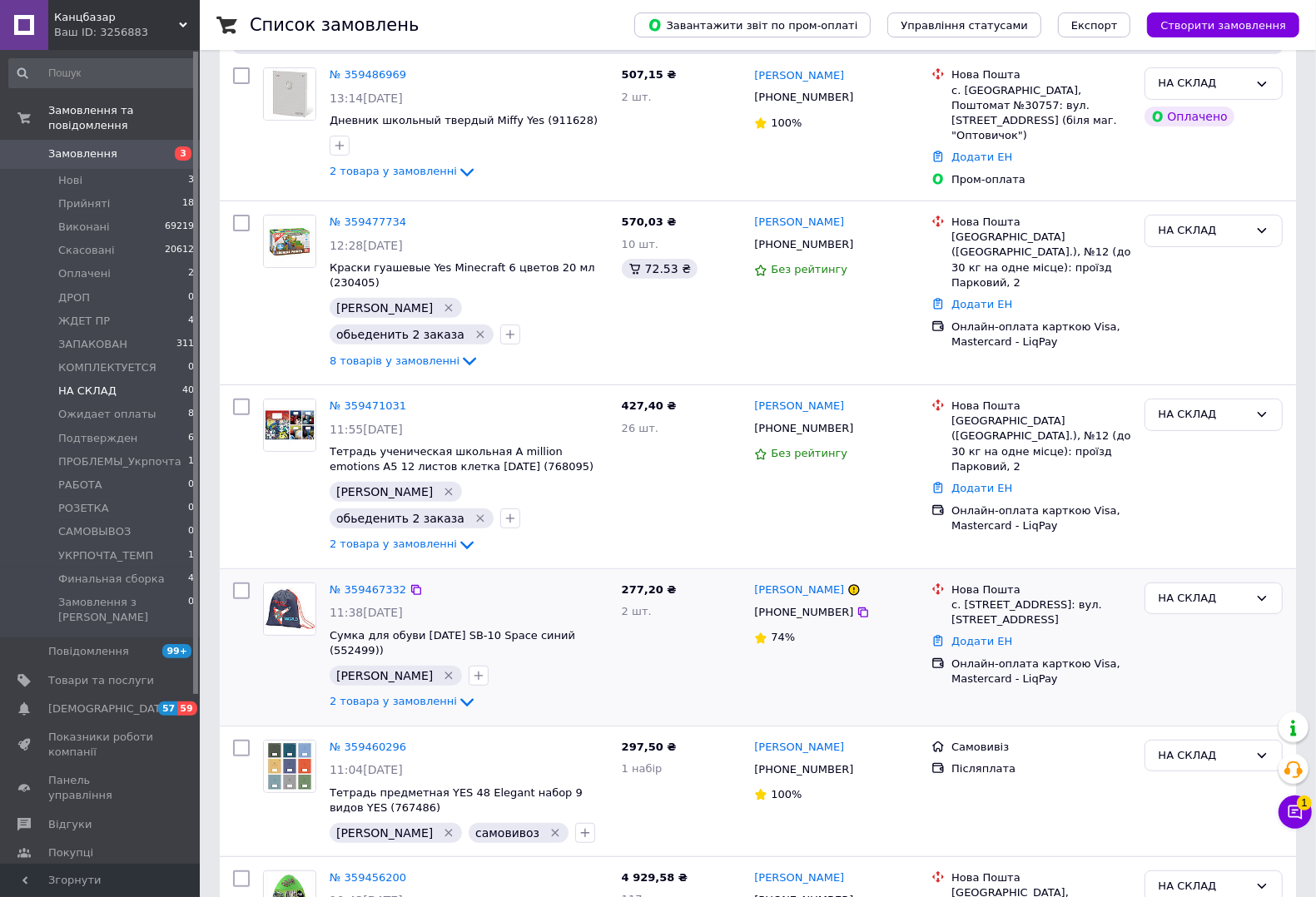
scroll to position [438, 0]
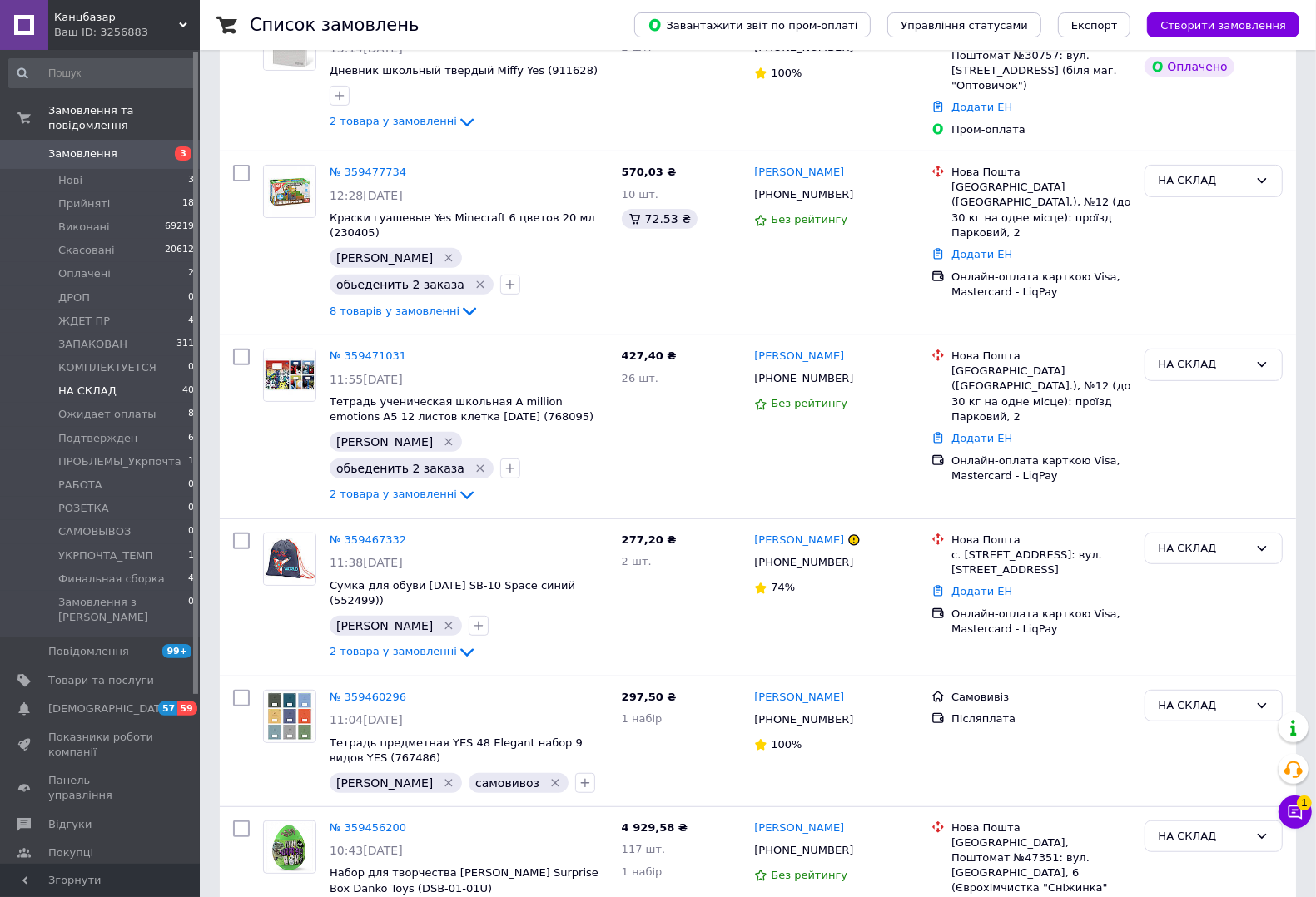
drag, startPoint x: 87, startPoint y: 556, endPoint x: 201, endPoint y: 524, distance: 118.4
click at [87, 572] on span "Финальная сборка" at bounding box center [111, 579] width 106 height 15
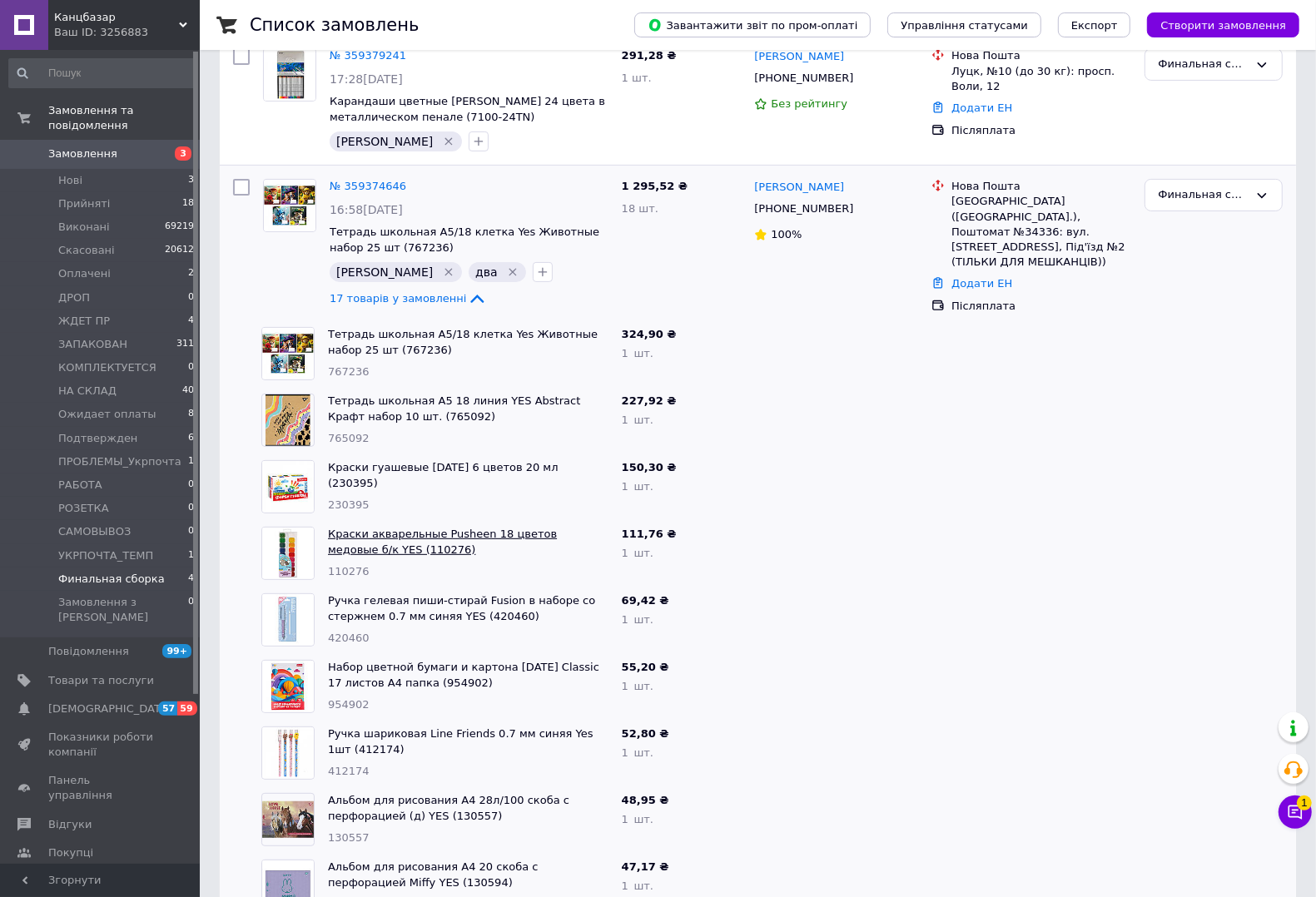
scroll to position [416, 0]
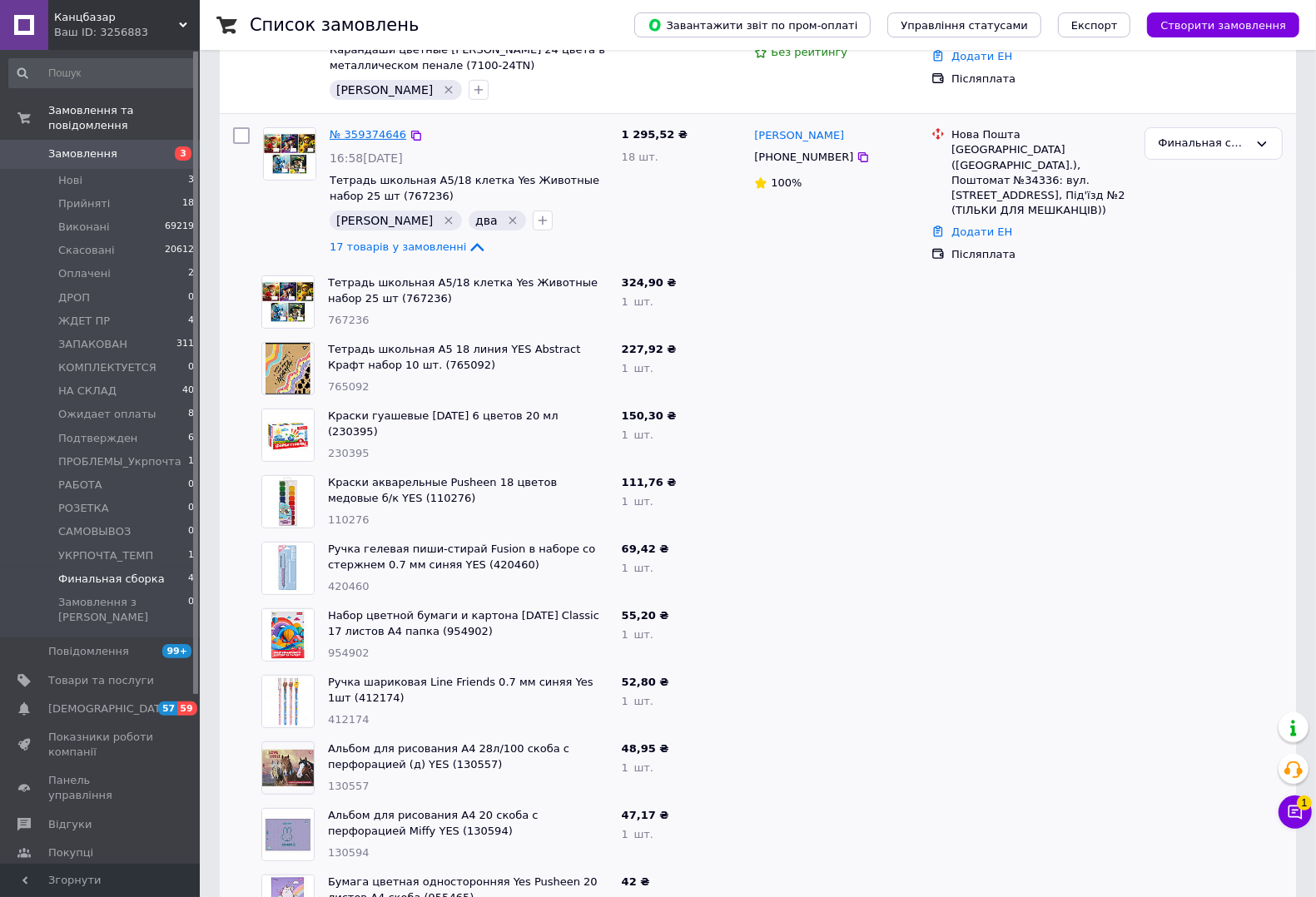
click at [347, 134] on link "№ 359374646" at bounding box center [367, 134] width 76 height 13
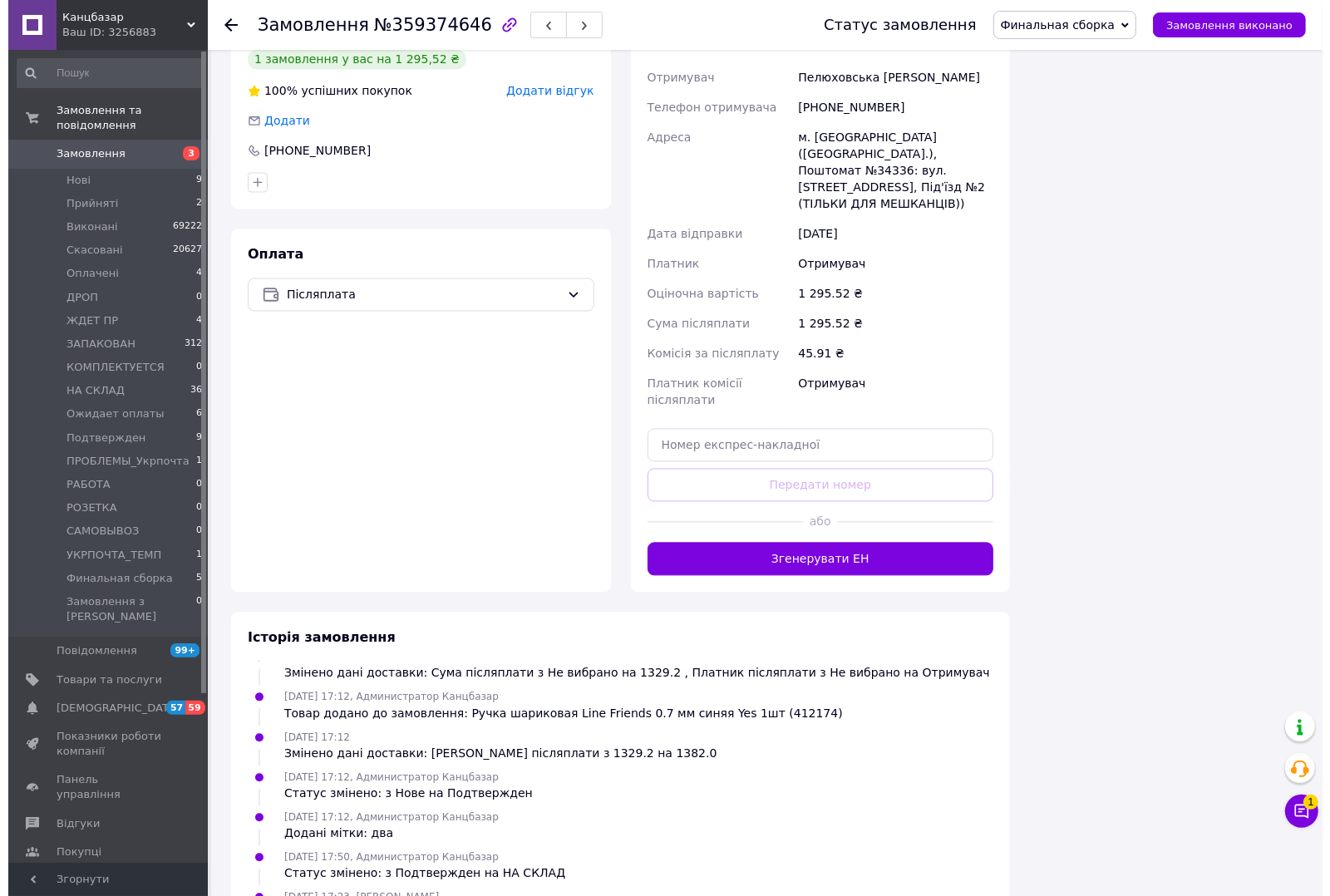
scroll to position [2519, 0]
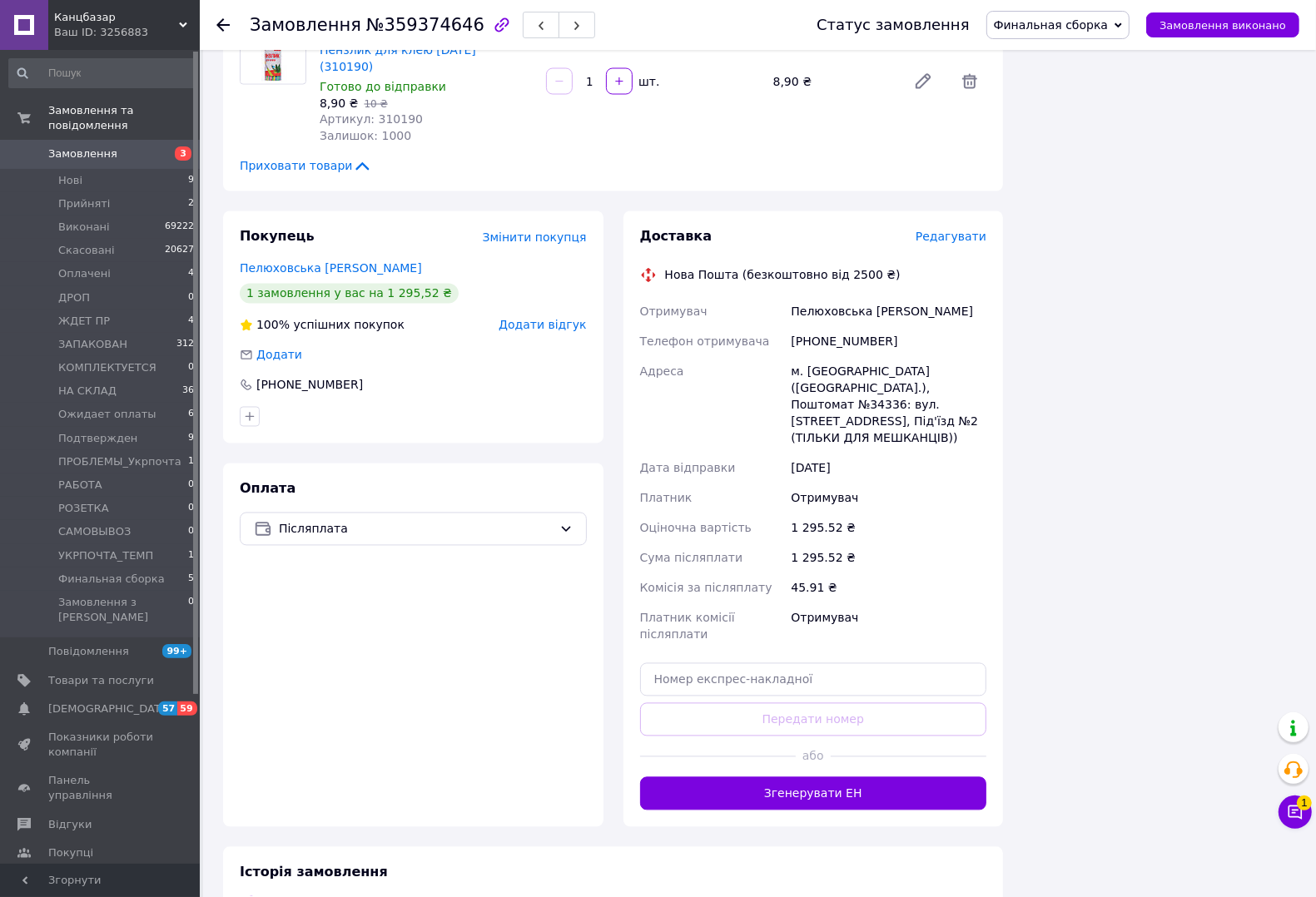
click at [963, 228] on div "Доставка Редагувати" at bounding box center [813, 237] width 347 height 19
click at [963, 230] on span "Редагувати" at bounding box center [950, 236] width 70 height 13
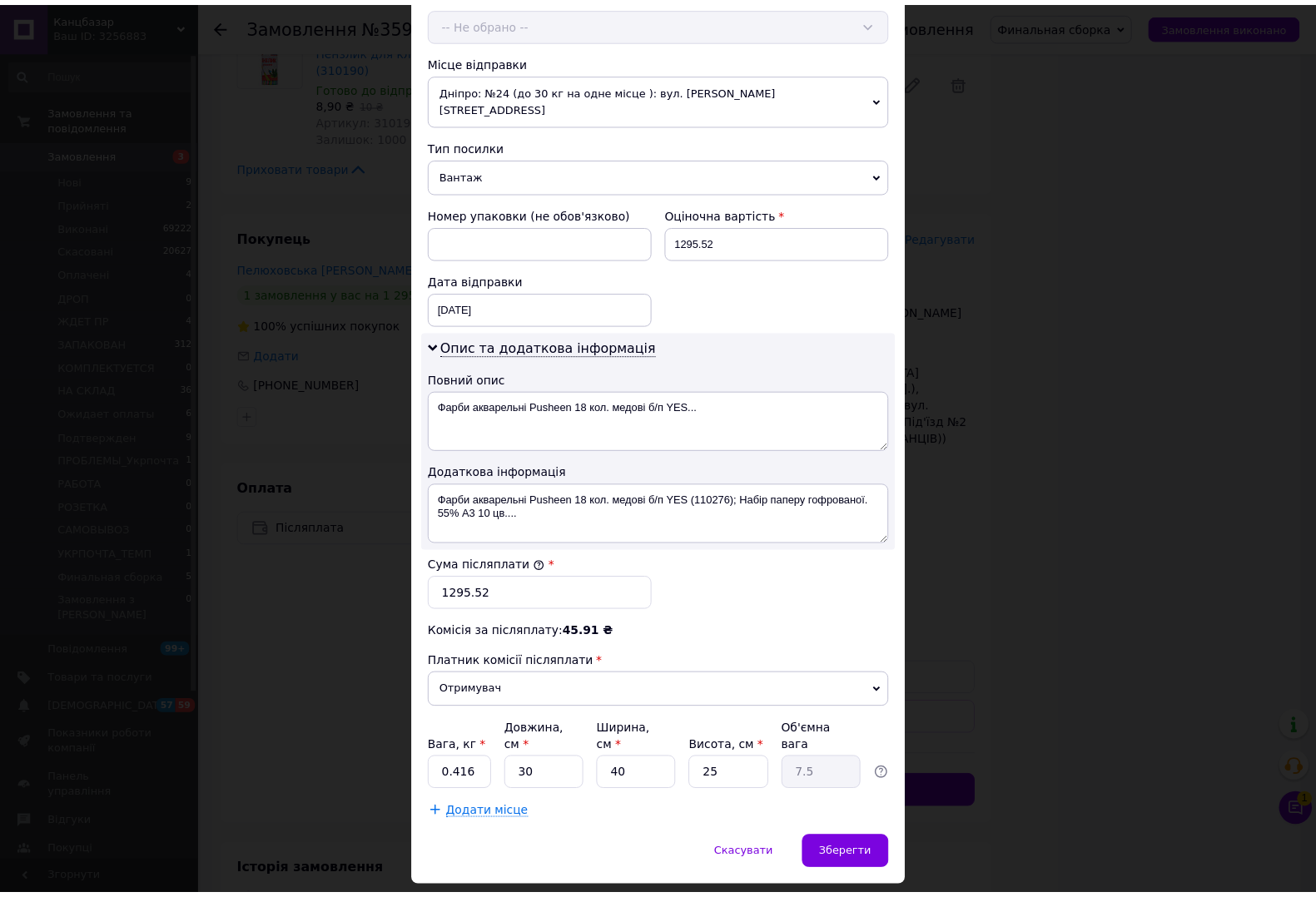
scroll to position [564, 0]
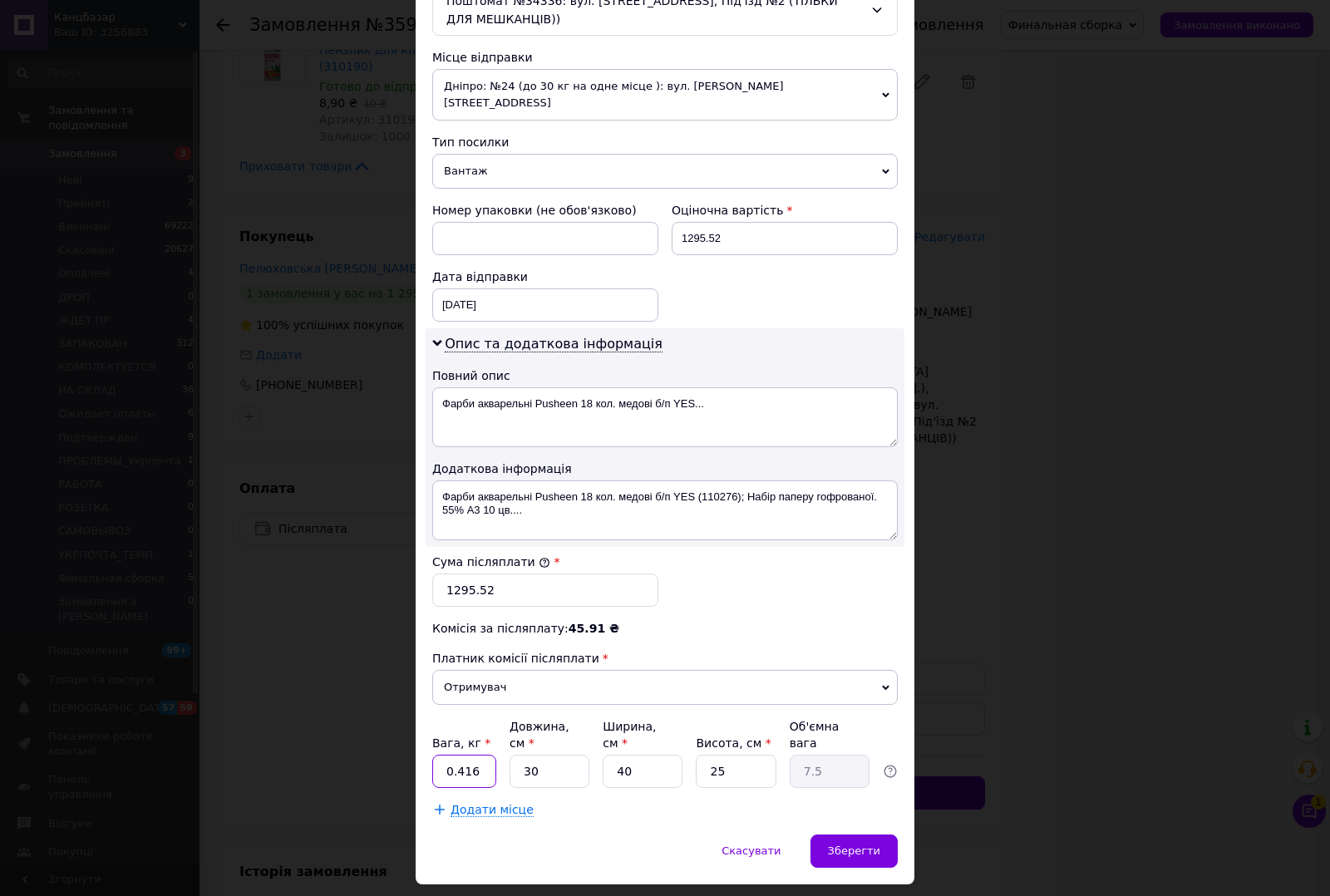
click at [458, 754] on input "0.416" at bounding box center [463, 771] width 64 height 34
type input "2"
click at [654, 754] on input "40" at bounding box center [642, 771] width 80 height 34
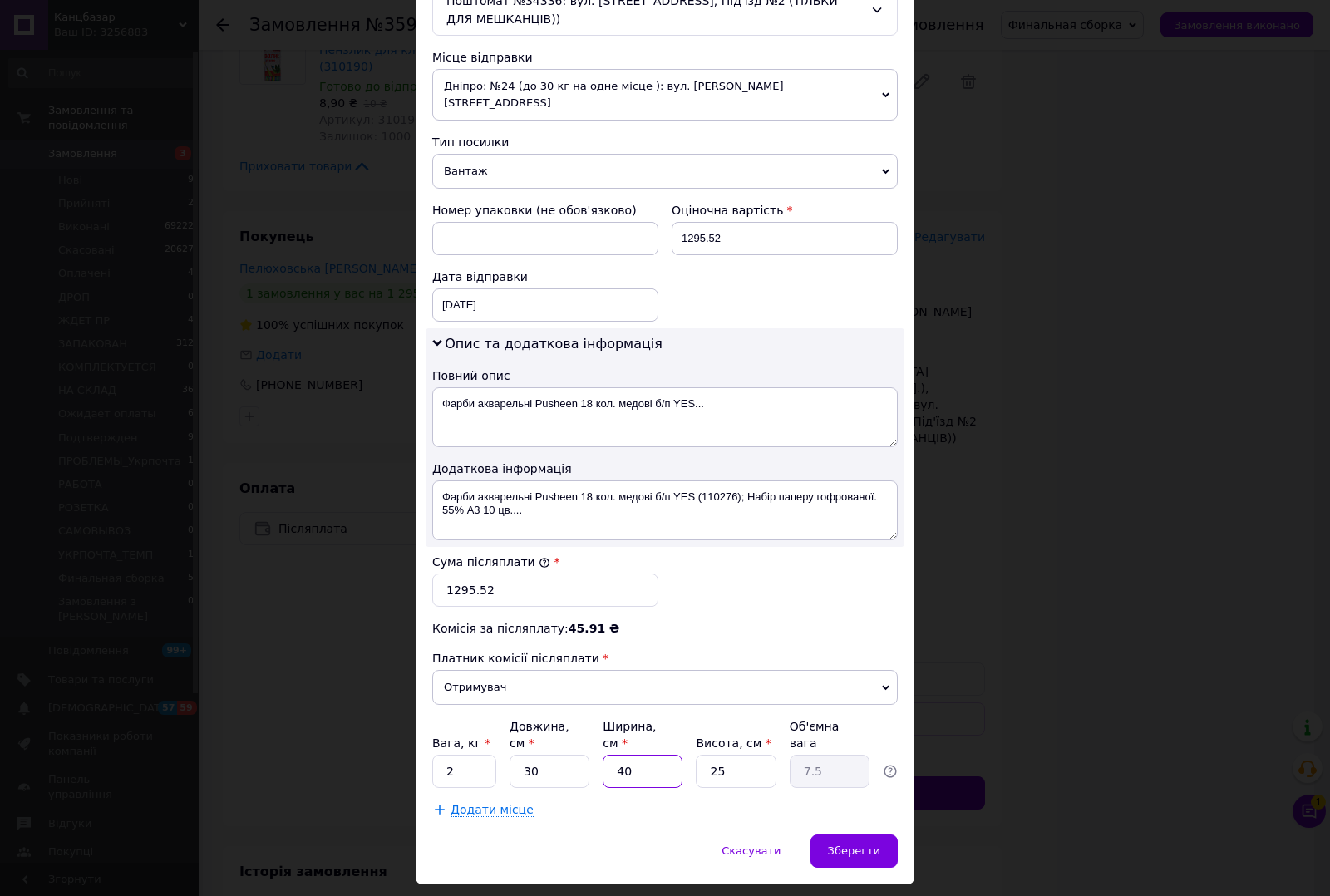
type input "2"
type input "0.38"
type input "20"
type input "3.75"
type input "20"
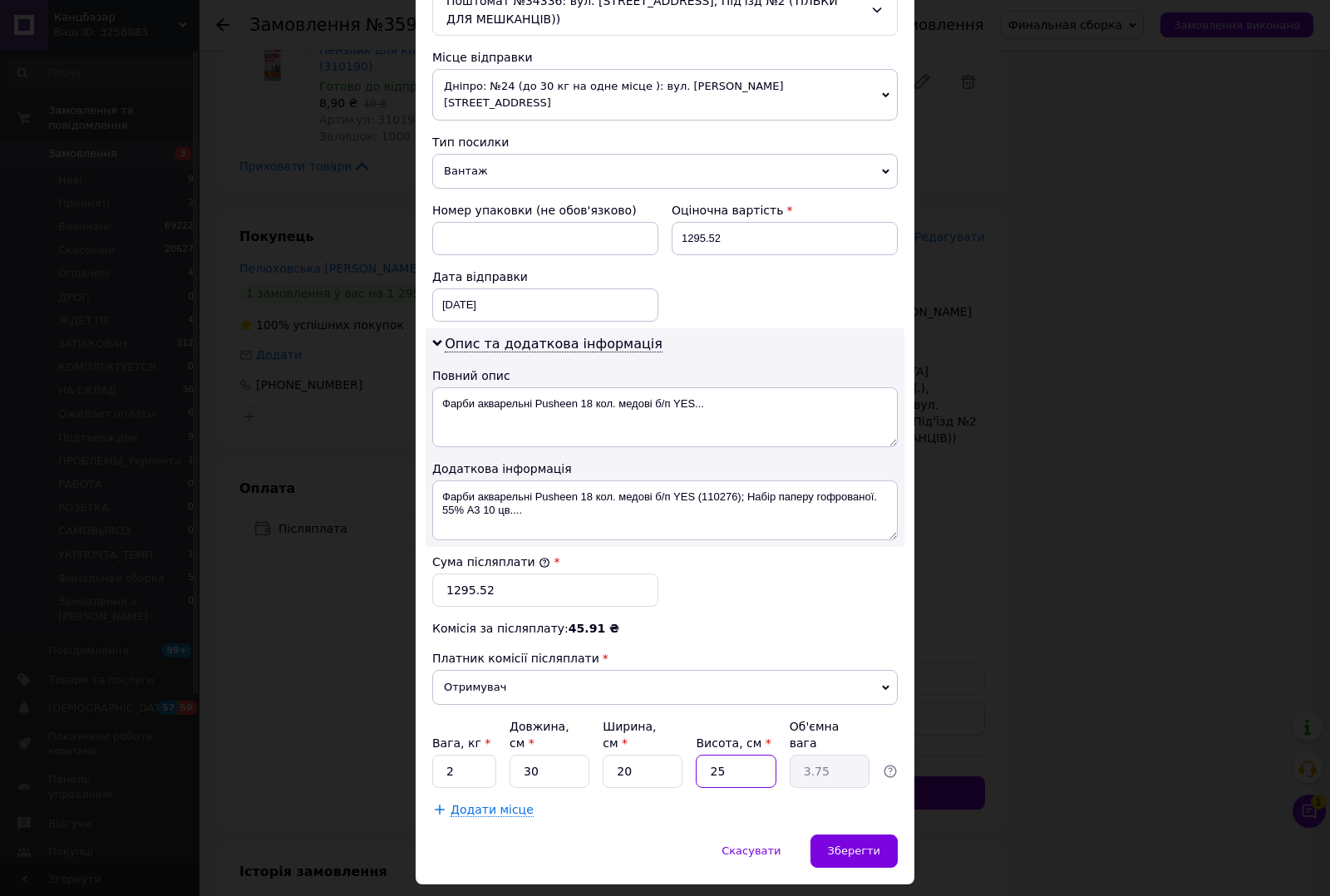
click at [748, 754] on input "25" at bounding box center [735, 771] width 80 height 34
type input "2"
type input "0.3"
type input "20"
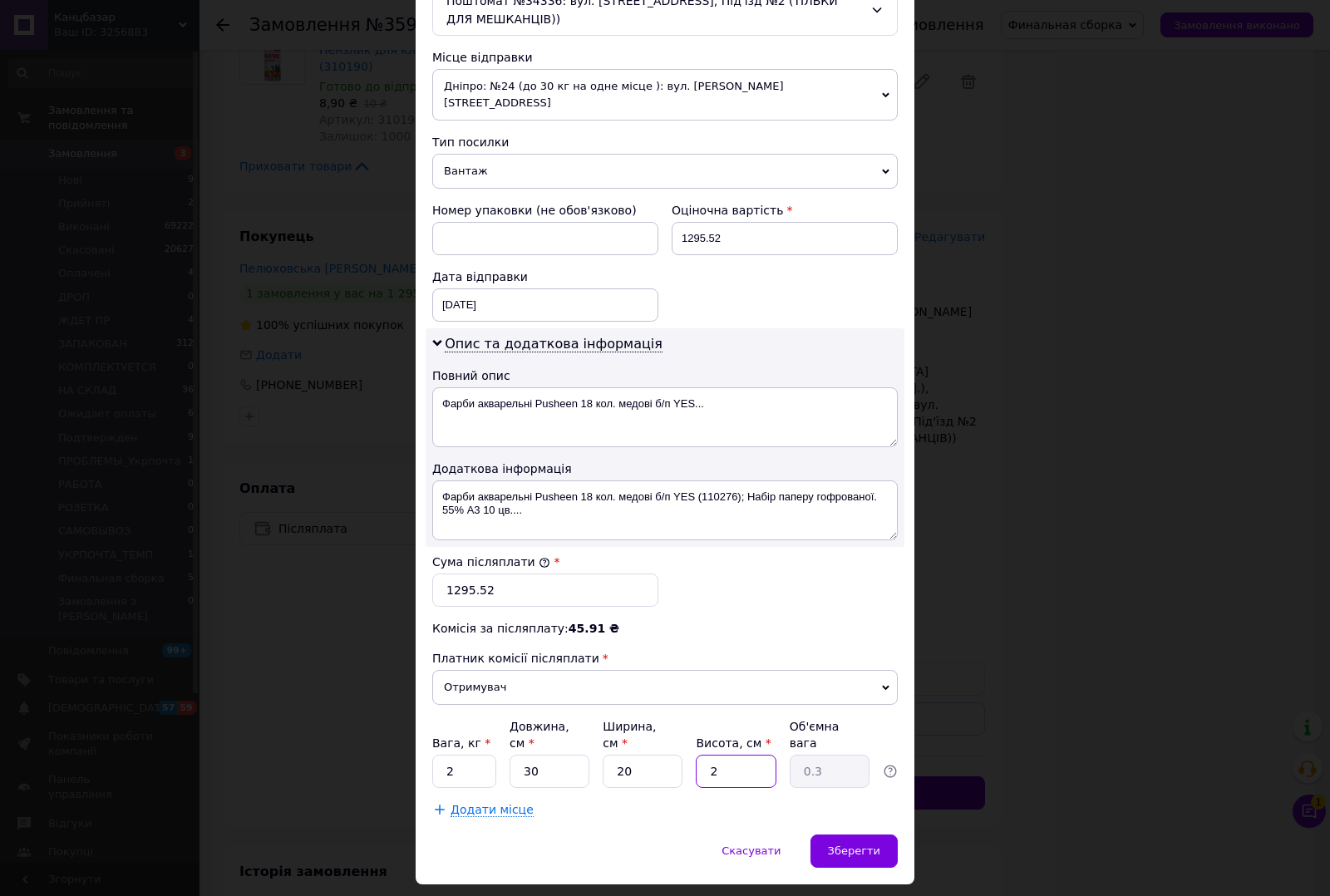
type input "3"
type input "20"
click at [539, 754] on input "30" at bounding box center [549, 771] width 80 height 34
type input "2"
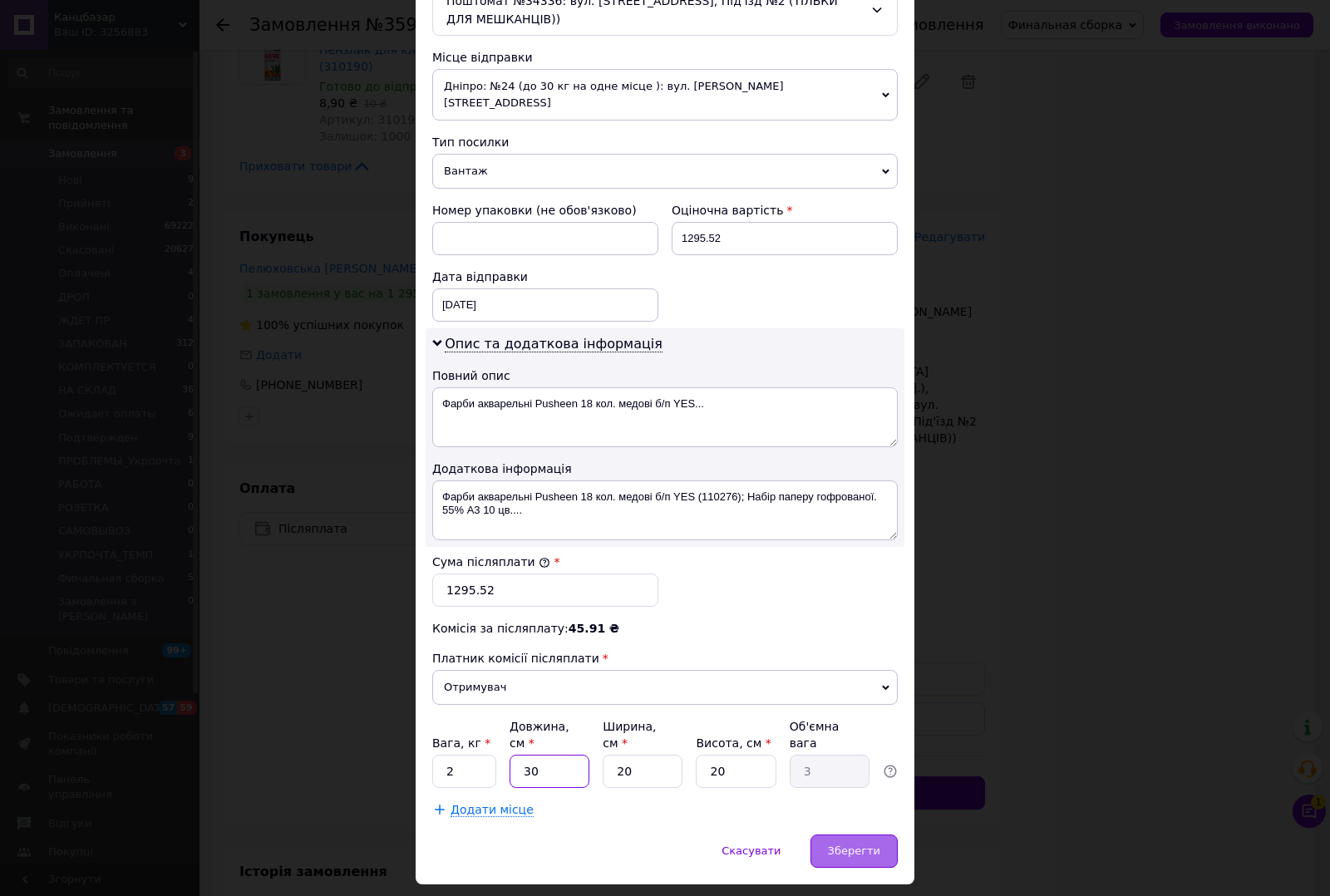
type input "0.2"
type input "20"
type input "2"
type input "20"
click at [861, 845] on span "Зберегти" at bounding box center [854, 850] width 52 height 13
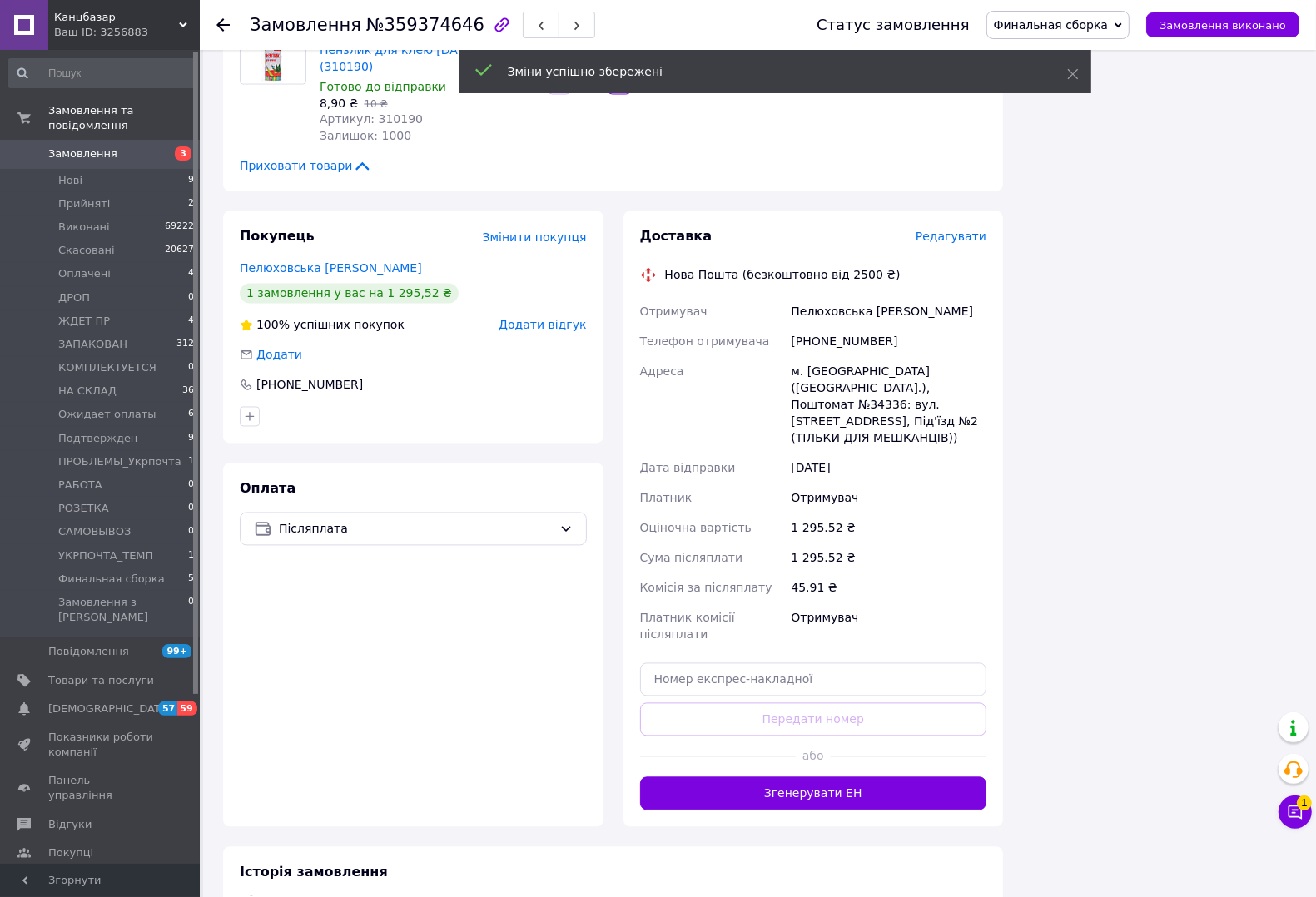
scroll to position [272, 0]
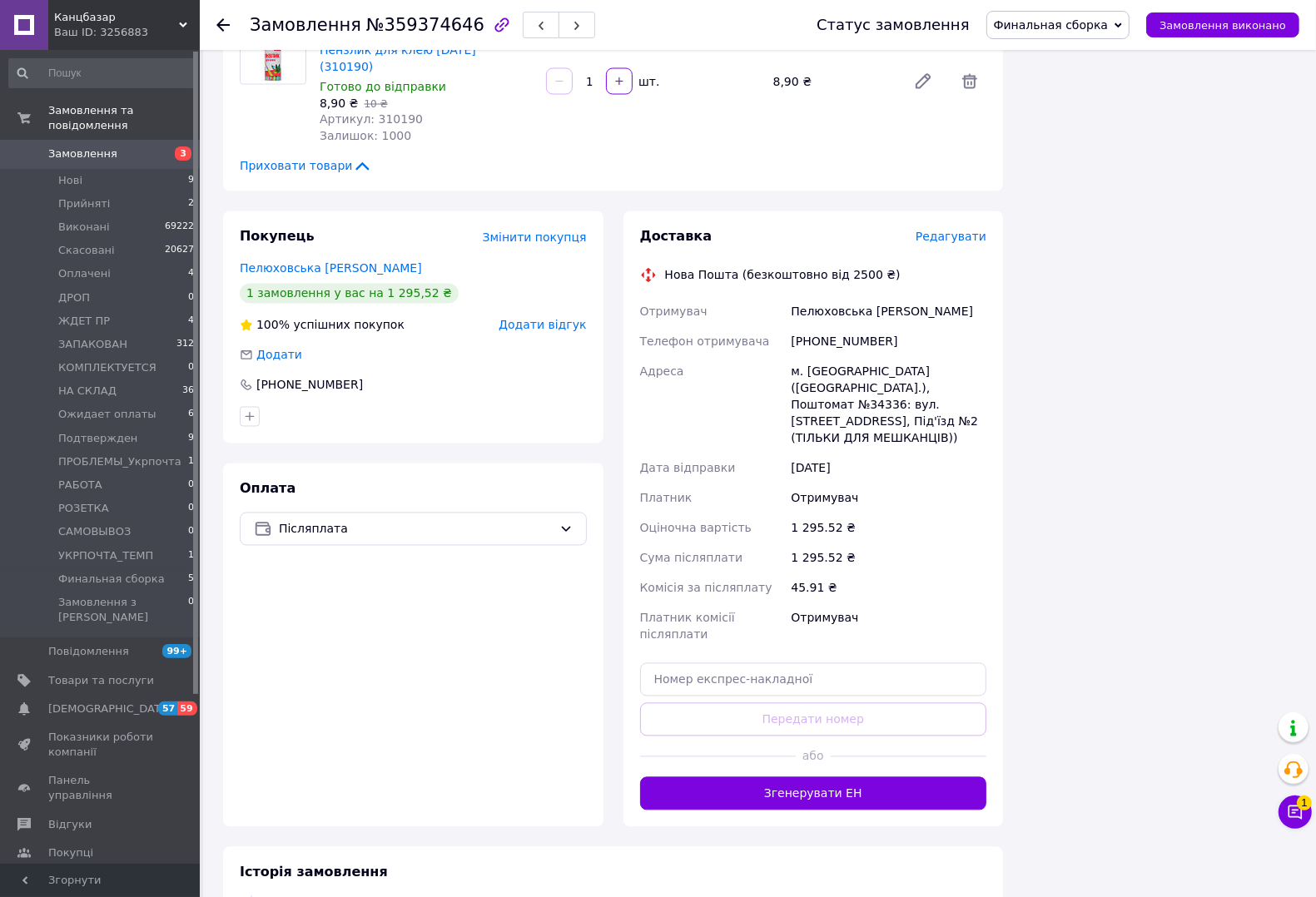
drag, startPoint x: 857, startPoint y: 670, endPoint x: 883, endPoint y: 576, distance: 97.5
click at [860, 777] on button "Згенерувати ЕН" at bounding box center [813, 794] width 347 height 34
click at [1084, 22] on span "Финальная сборка" at bounding box center [1051, 24] width 115 height 13
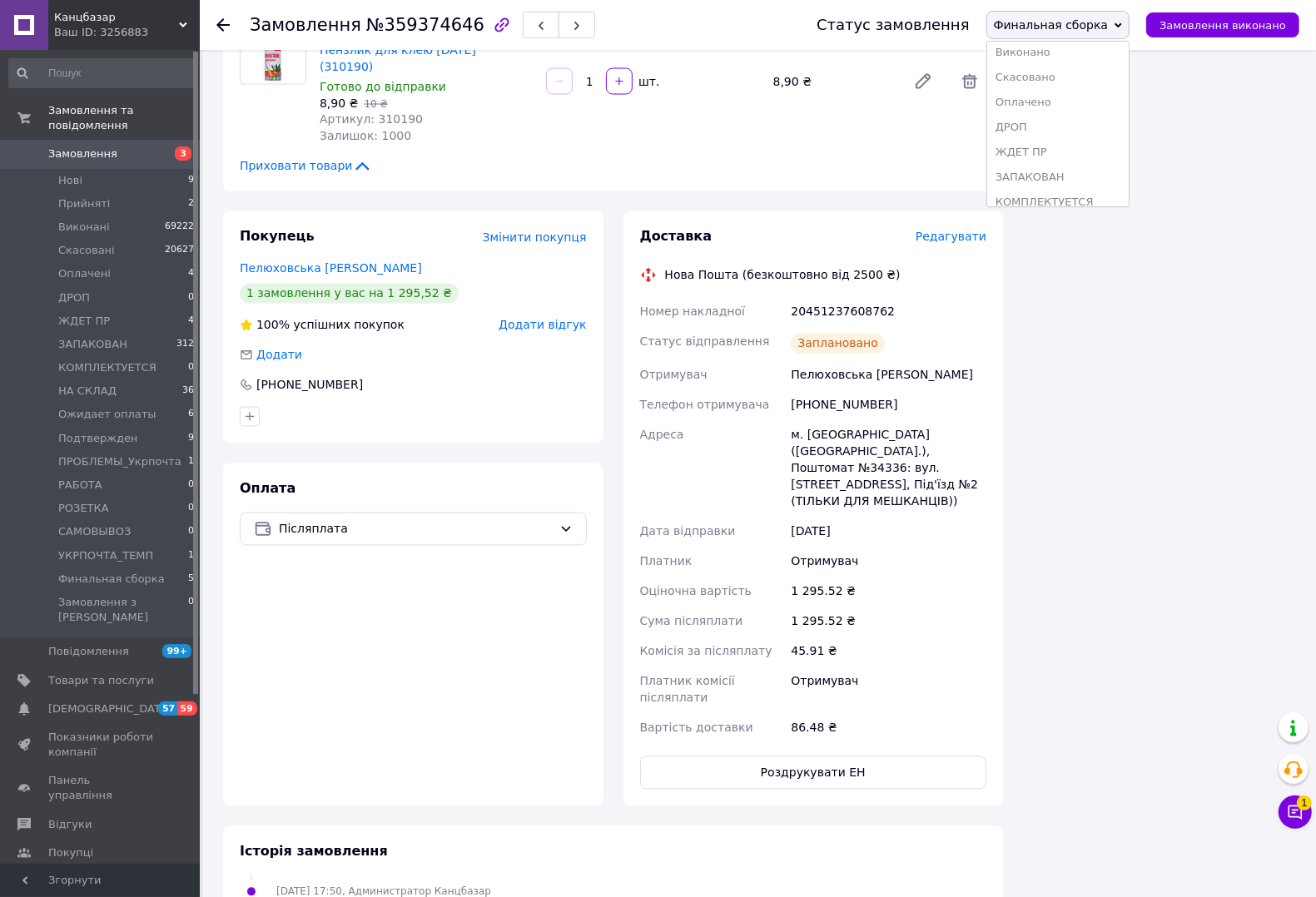
scroll to position [52, 0]
click at [1055, 150] on li "ЗАПАКОВАН" at bounding box center [1058, 156] width 143 height 25
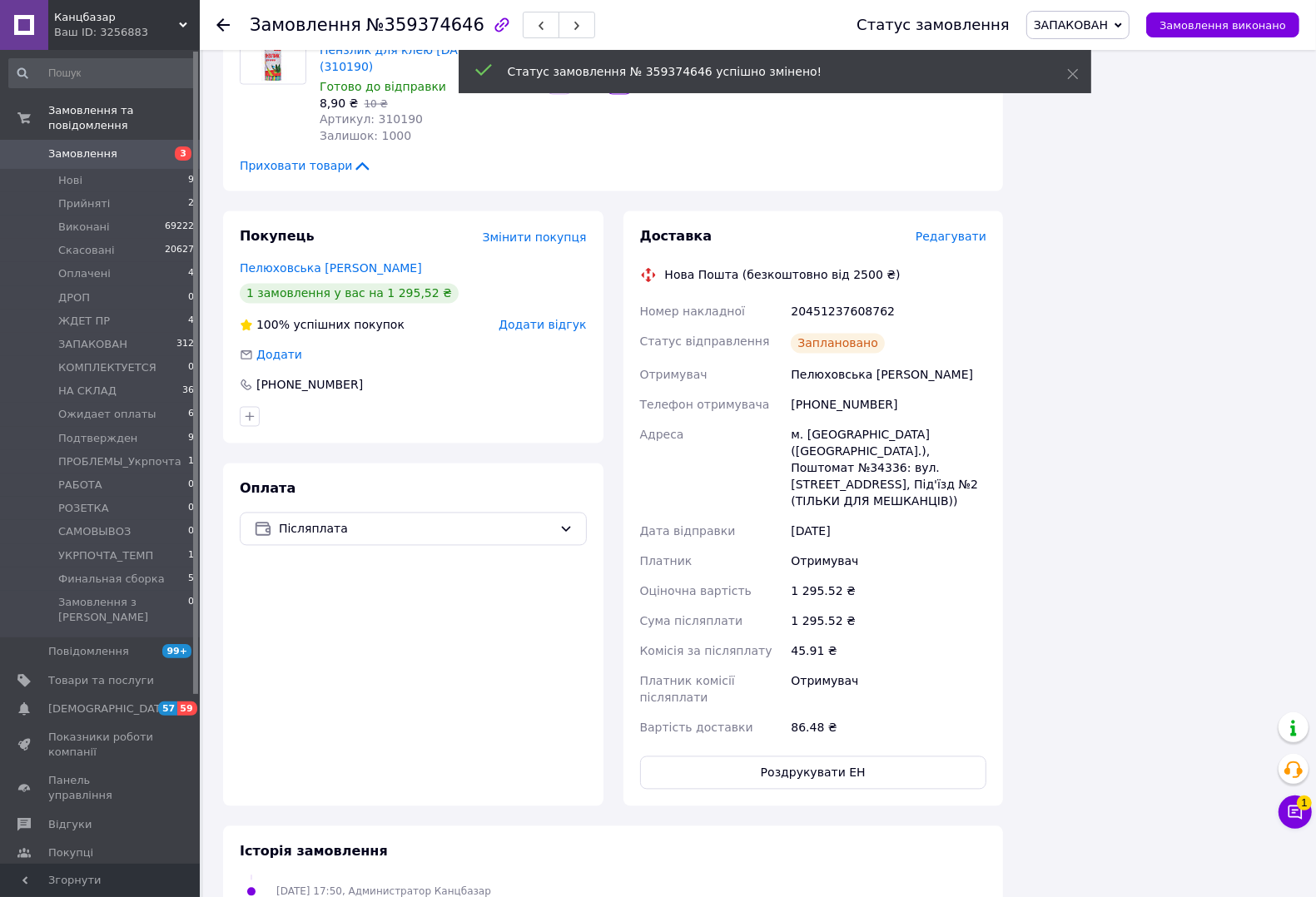
scroll to position [352, 0]
click at [856, 756] on button "Роздрукувати ЕН" at bounding box center [813, 773] width 347 height 34
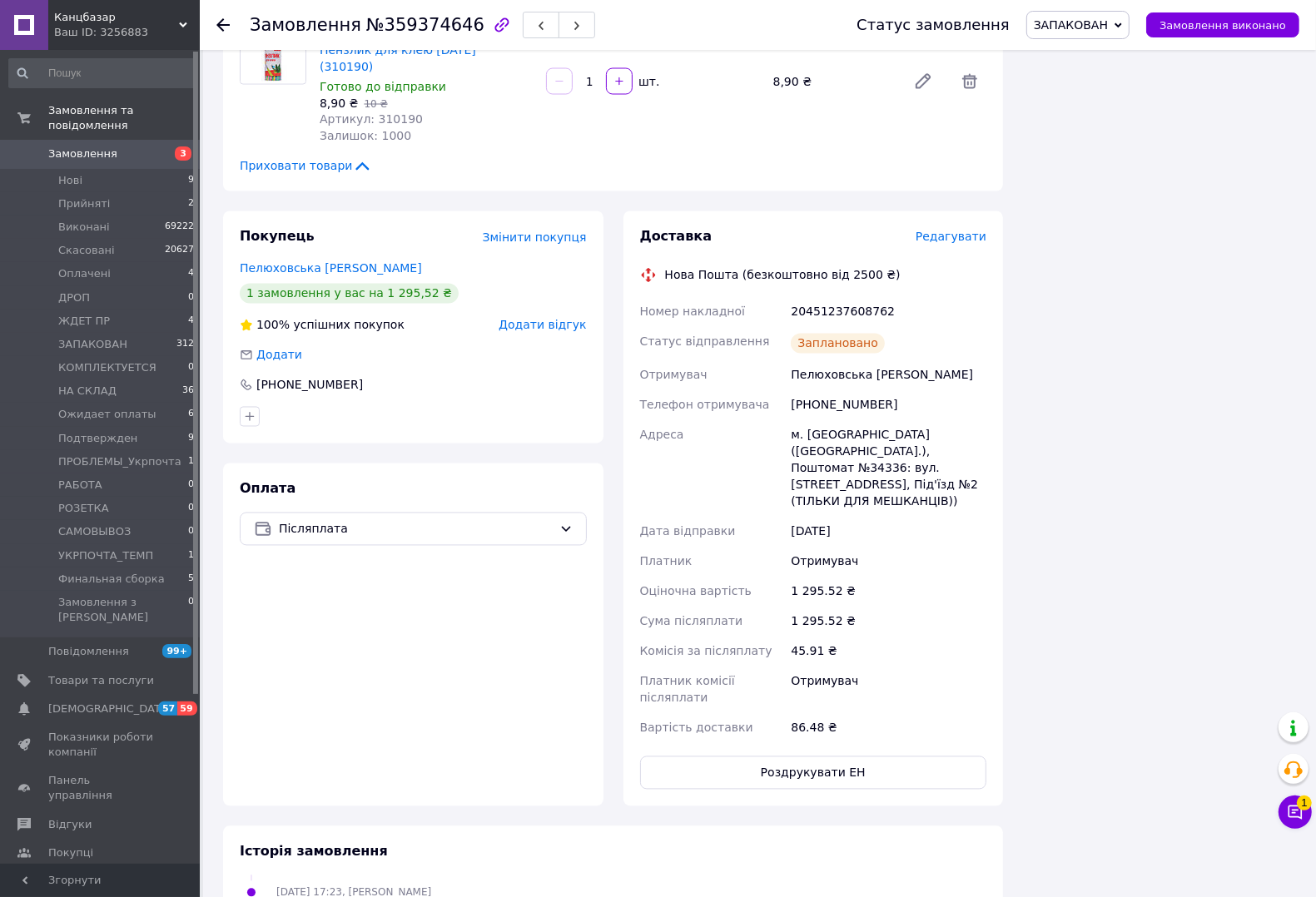
scroll to position [1274, 0]
